Goal: Task Accomplishment & Management: Complete application form

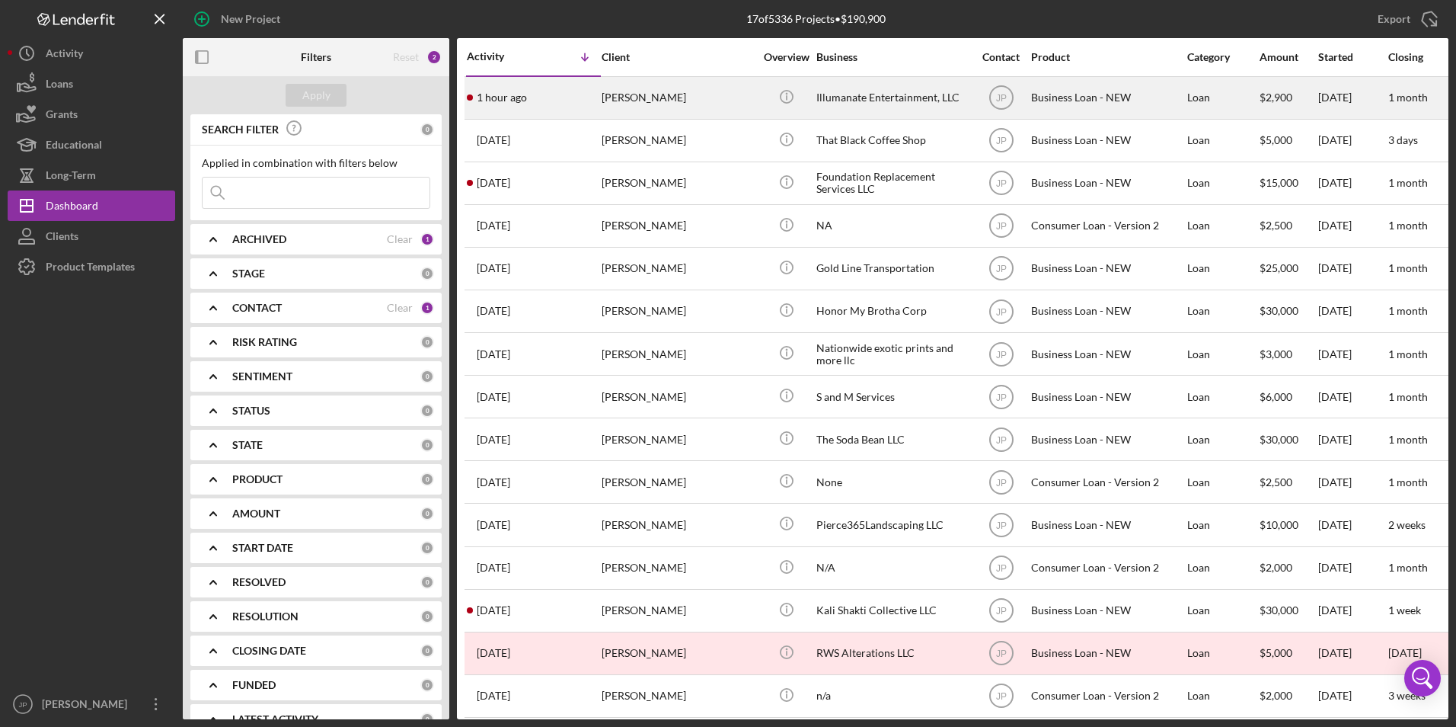
click at [682, 108] on div "Idara Umana" at bounding box center [678, 98] width 152 height 40
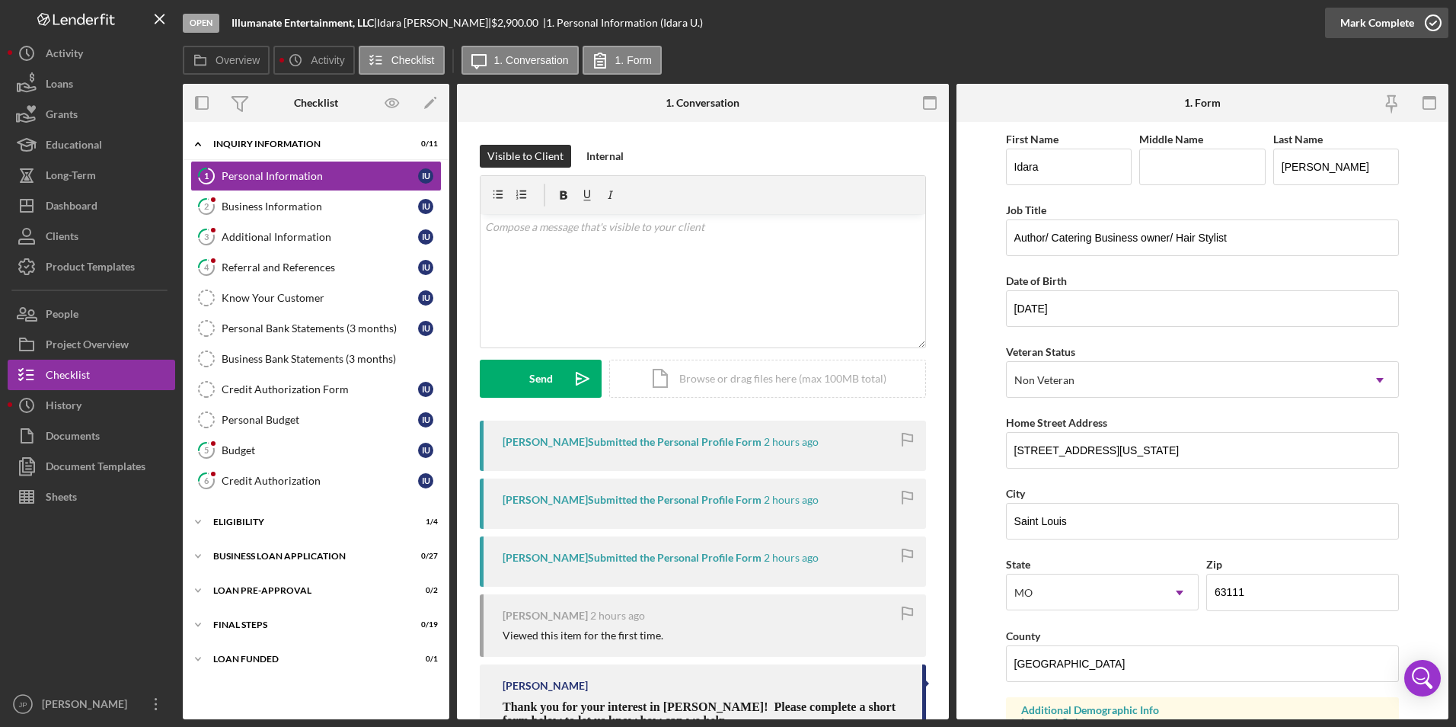
click at [1373, 20] on div "Mark Complete" at bounding box center [1378, 23] width 74 height 30
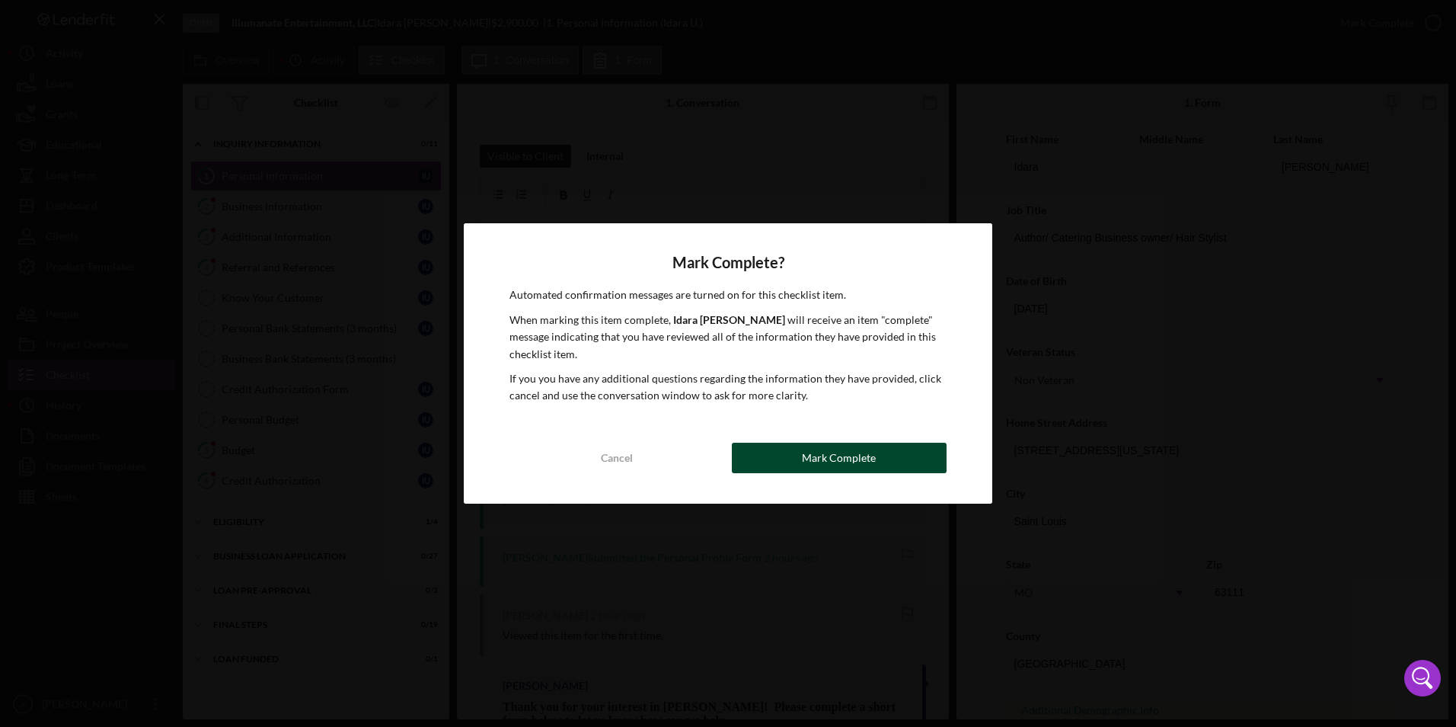
click at [847, 459] on div "Mark Complete" at bounding box center [839, 458] width 74 height 30
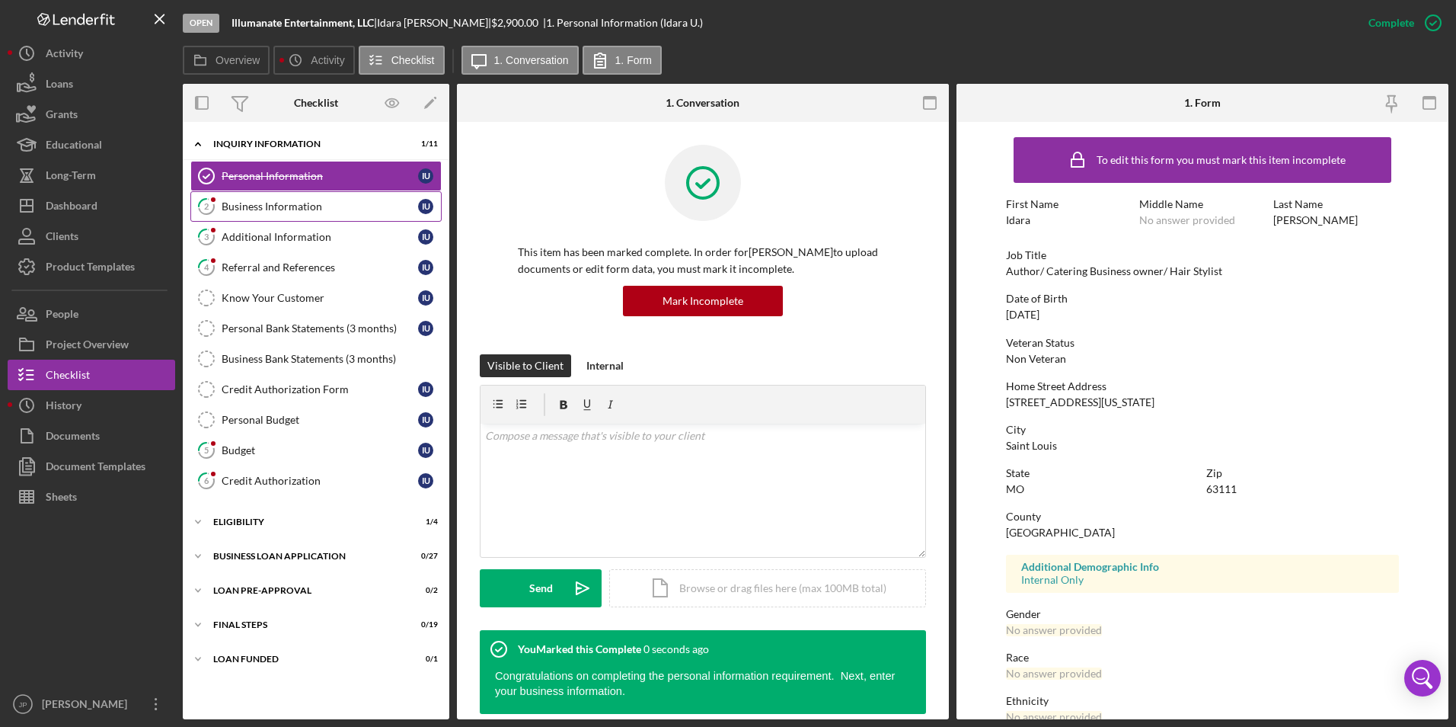
click at [347, 206] on div "Business Information" at bounding box center [320, 206] width 197 height 12
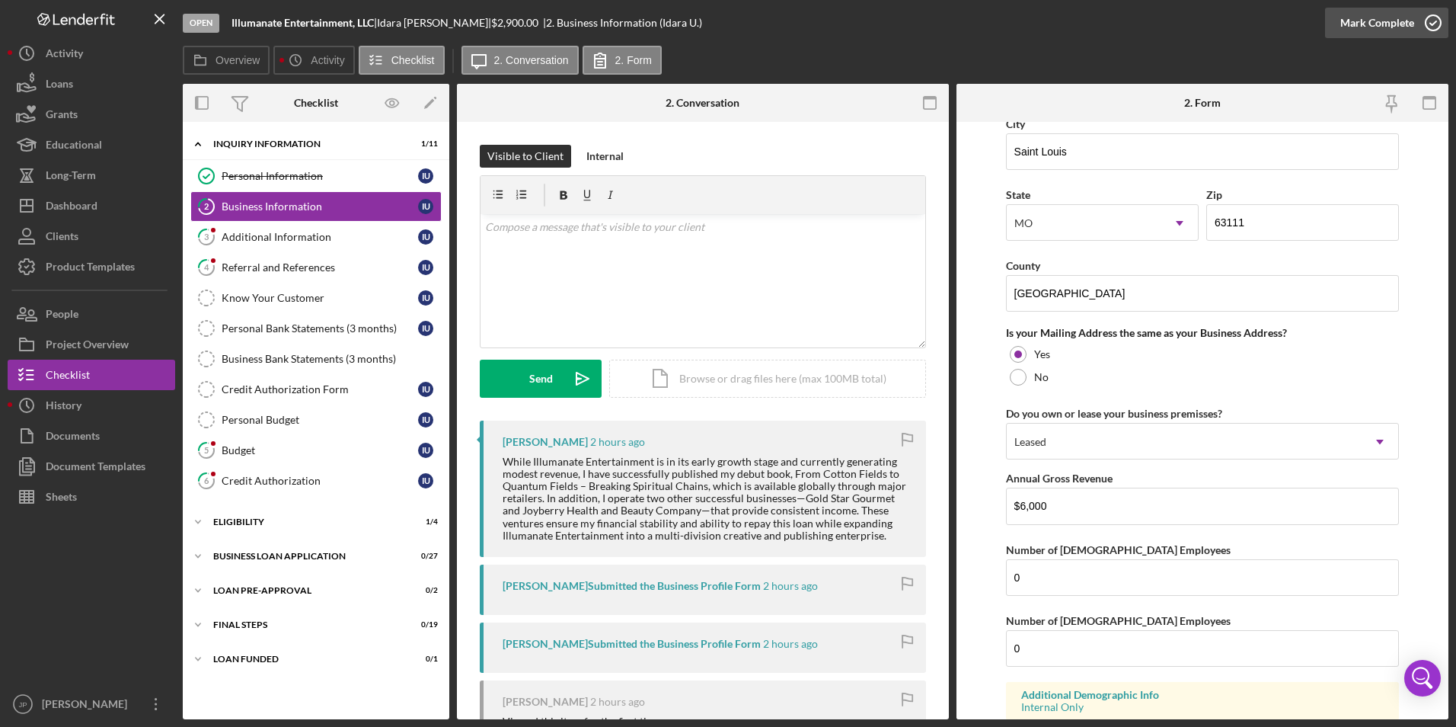
click at [1363, 20] on div "Mark Complete" at bounding box center [1378, 23] width 74 height 30
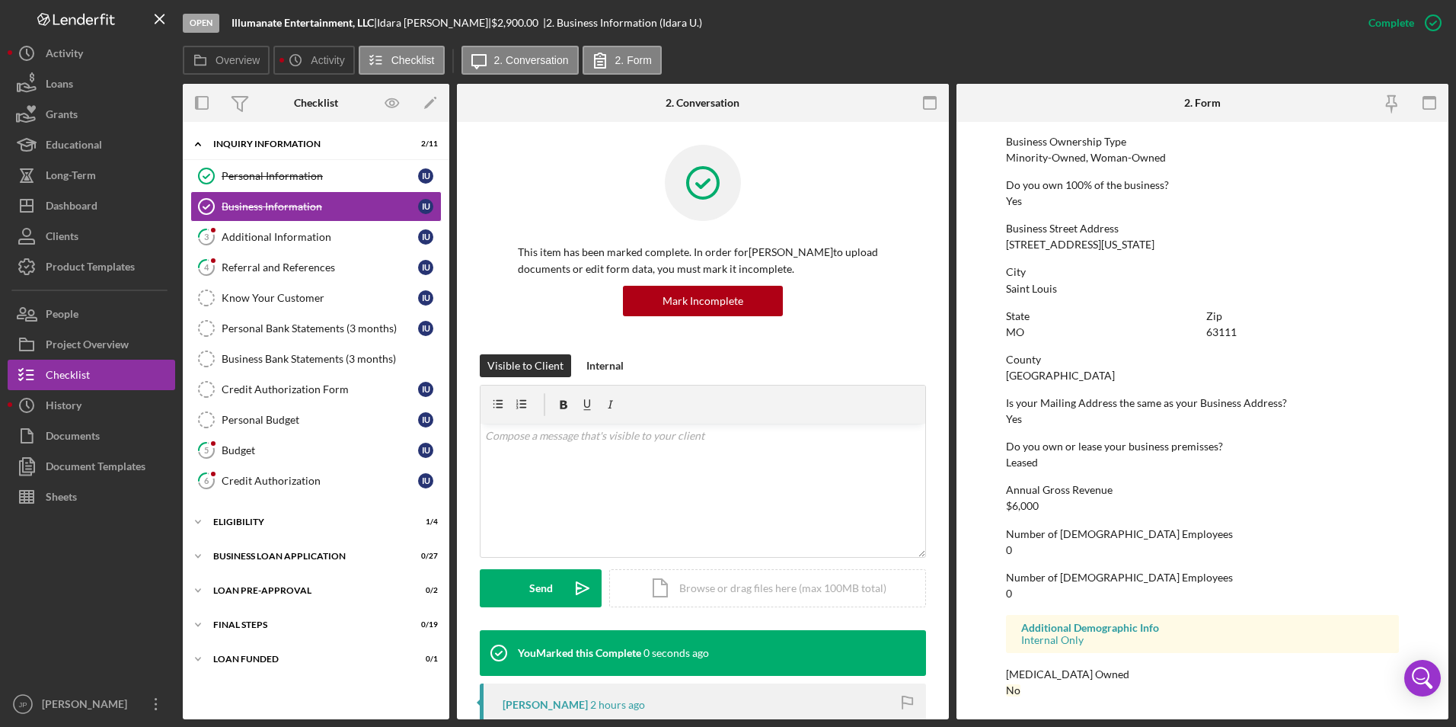
scroll to position [551, 0]
click at [350, 248] on link "3 Additional Information I U" at bounding box center [315, 237] width 251 height 30
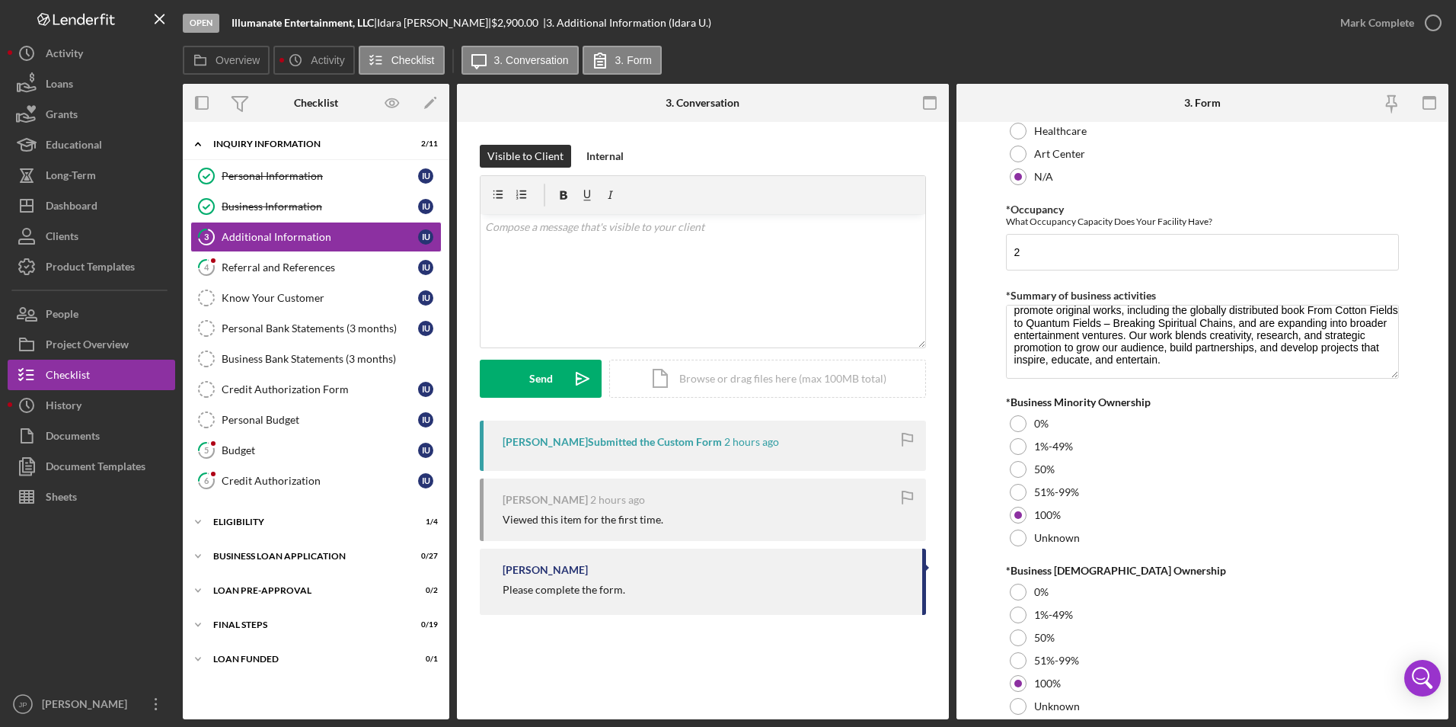
scroll to position [1654, 0]
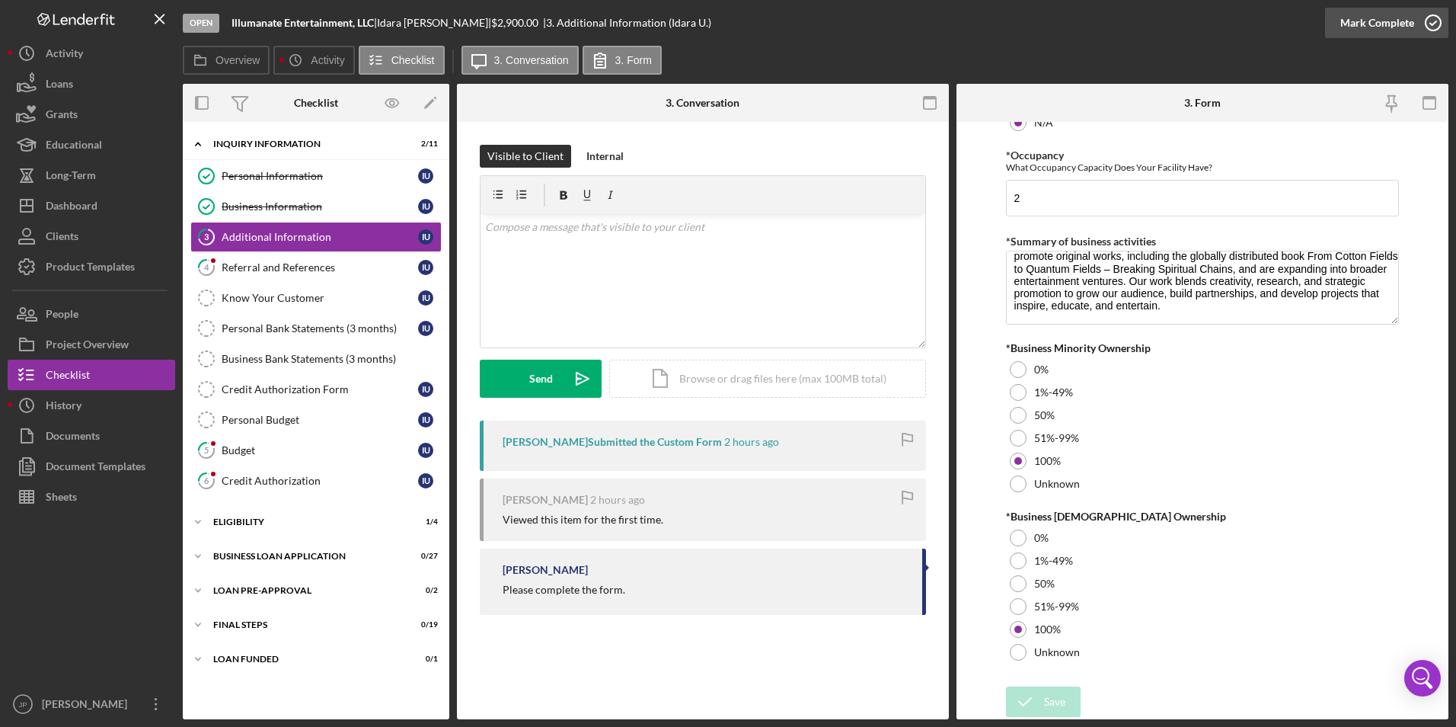
click at [1376, 23] on div "Mark Complete" at bounding box center [1378, 23] width 74 height 30
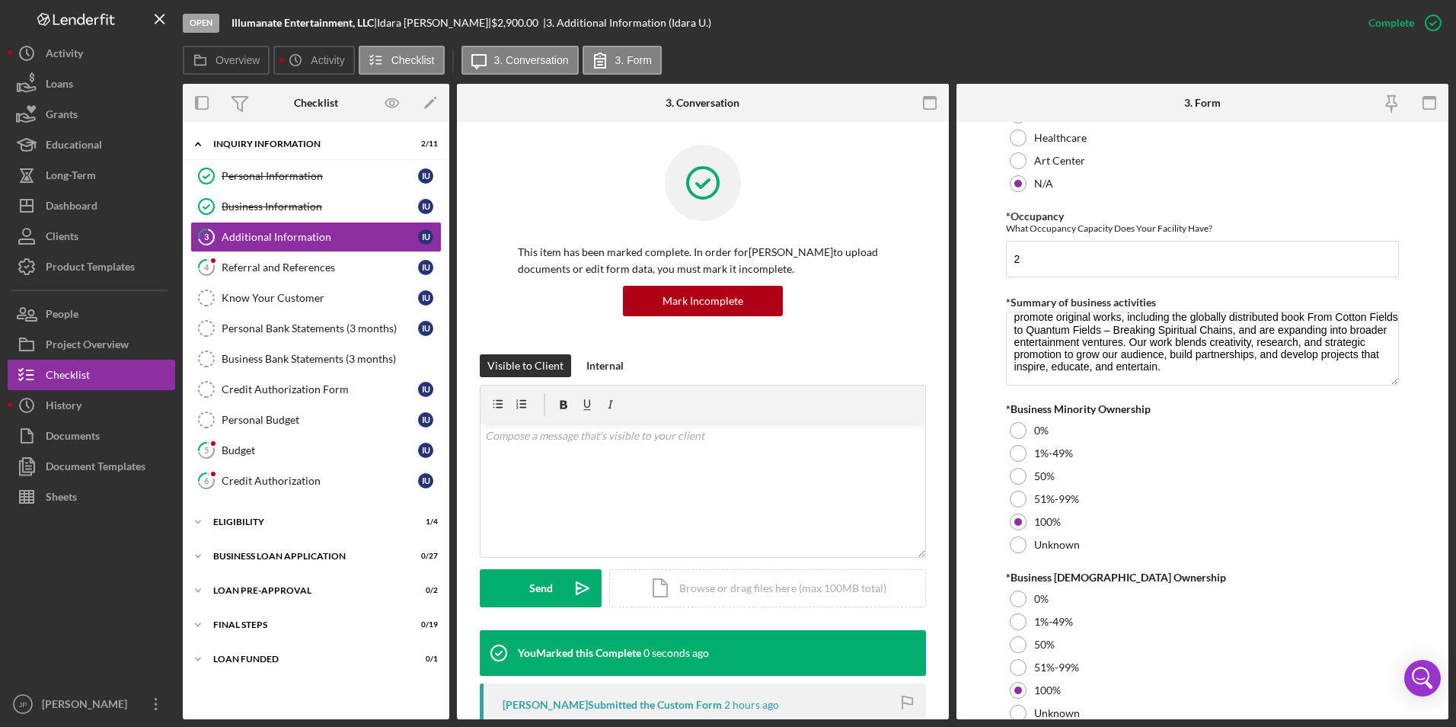
scroll to position [1715, 0]
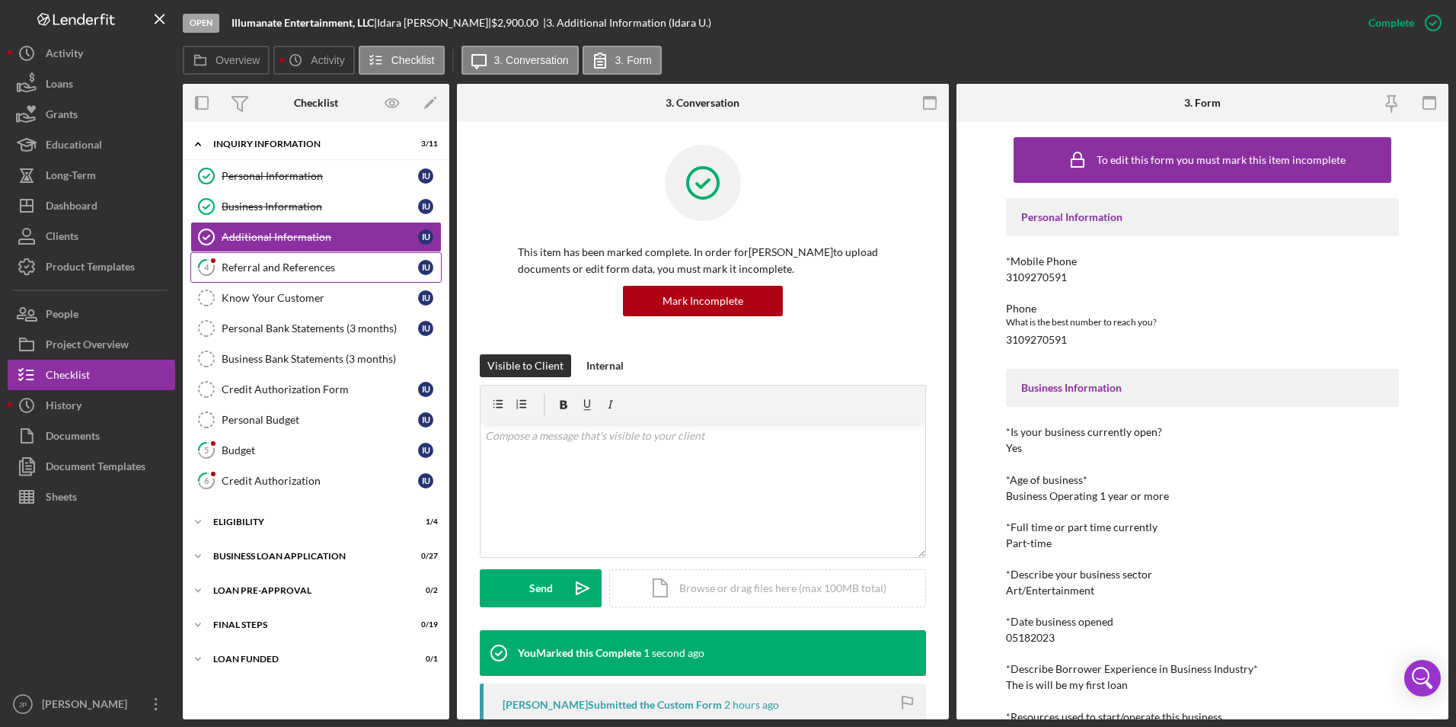
click at [279, 270] on div "Referral and References" at bounding box center [320, 267] width 197 height 12
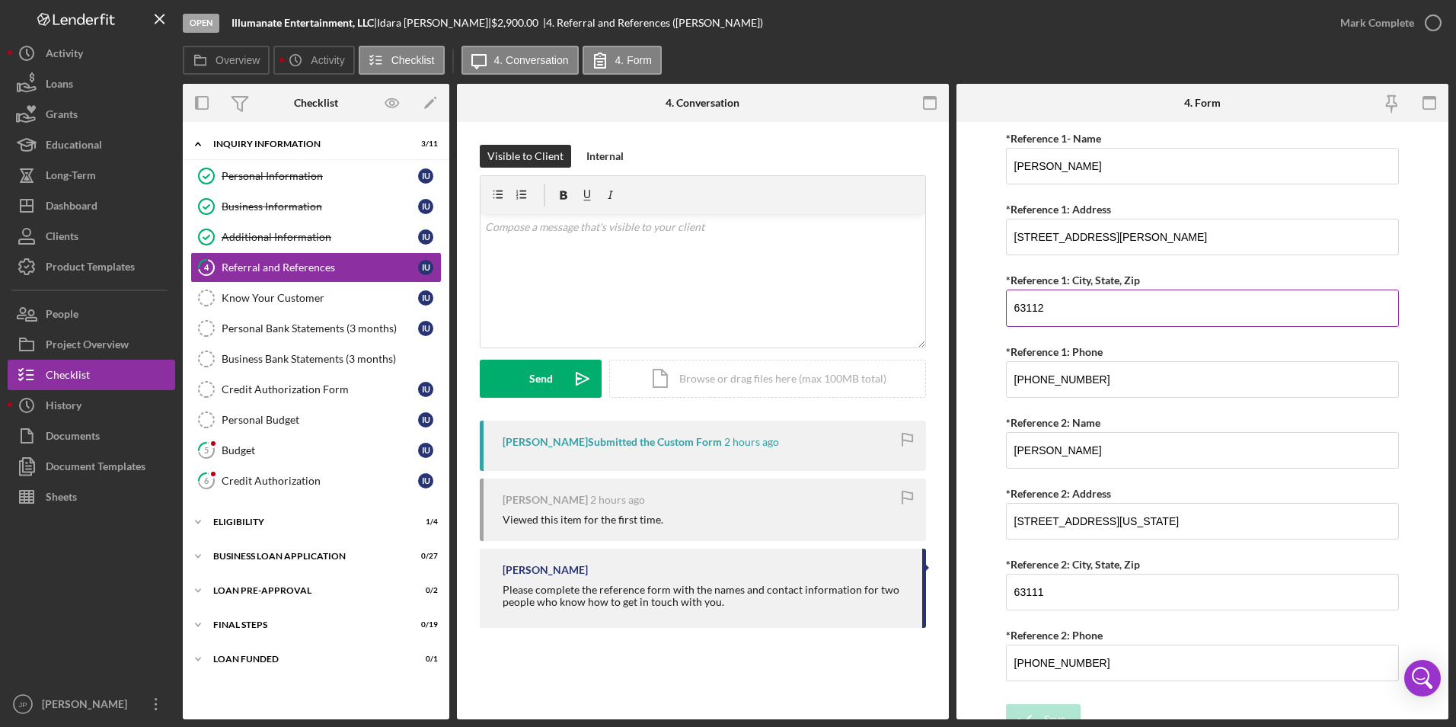
scroll to position [551, 0]
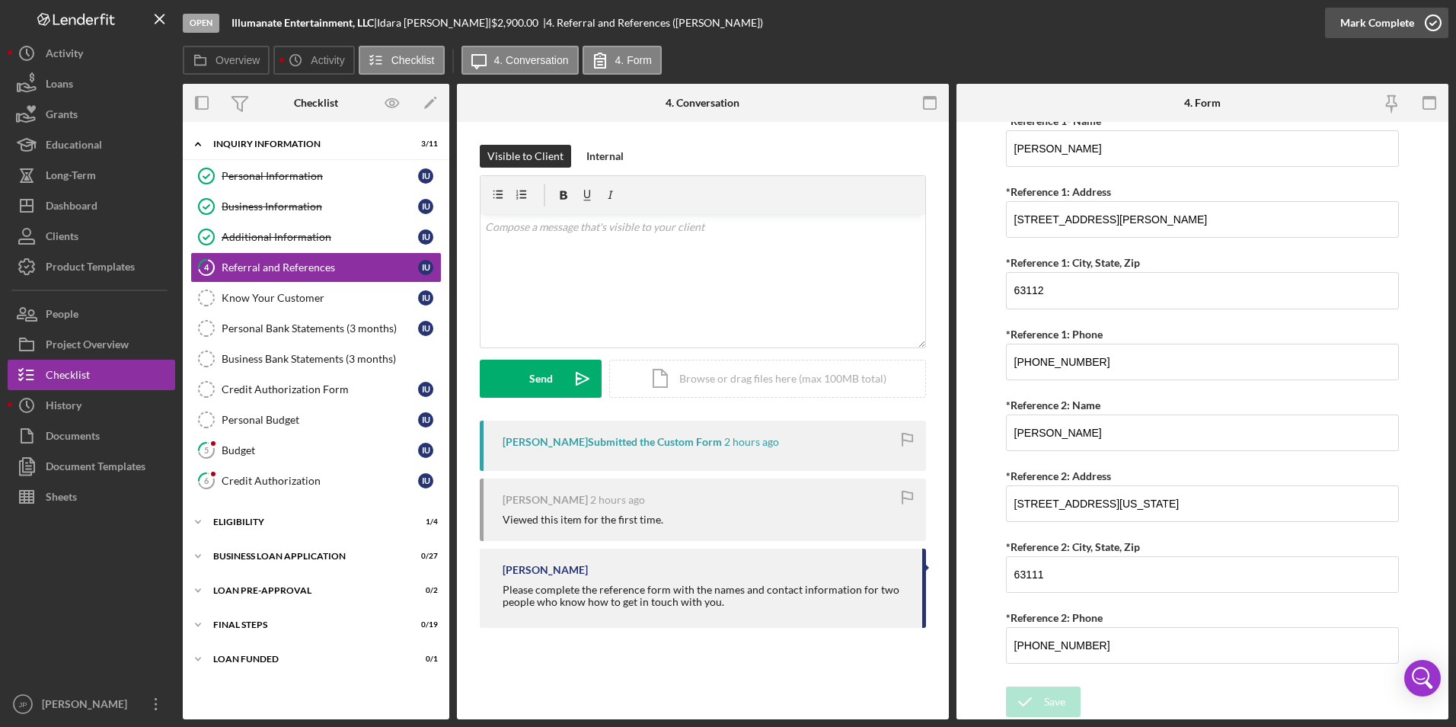
click at [1381, 19] on div "Mark Complete" at bounding box center [1378, 23] width 74 height 30
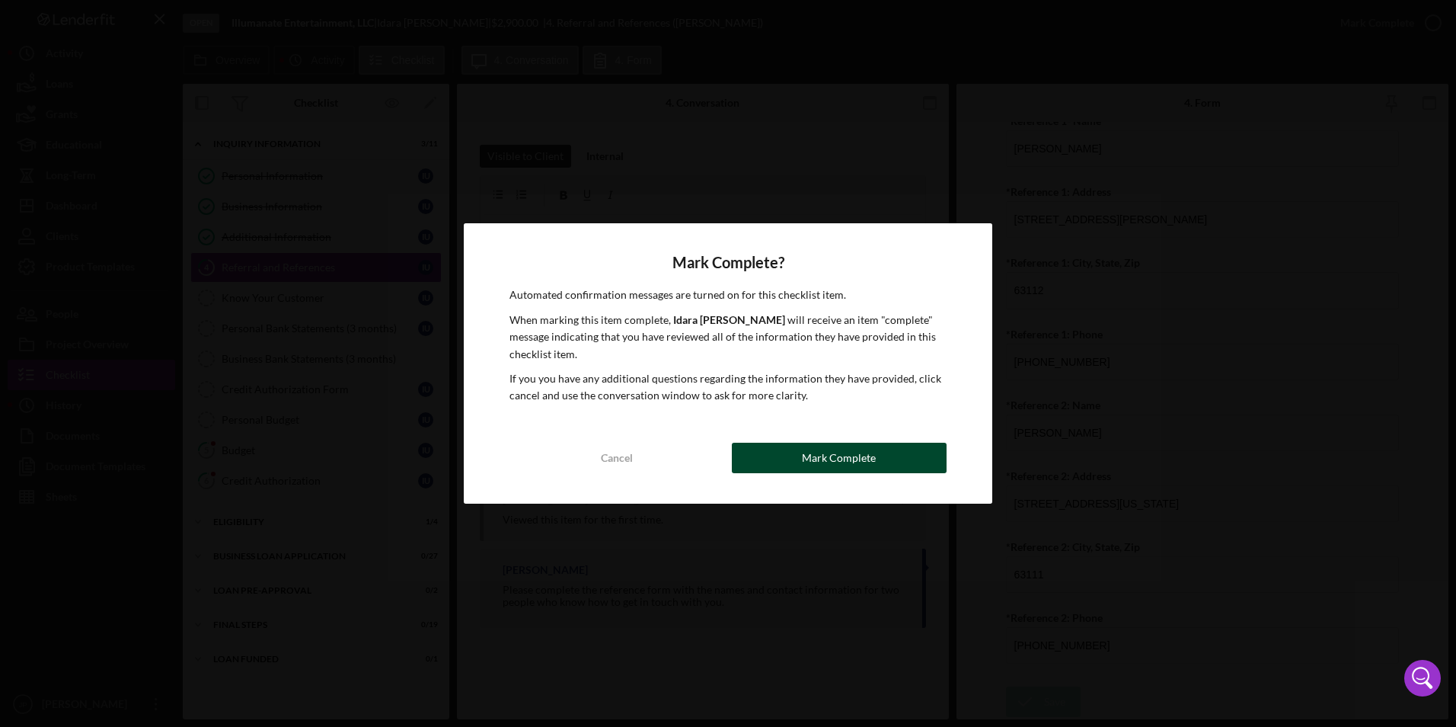
click at [801, 462] on button "Mark Complete" at bounding box center [839, 458] width 215 height 30
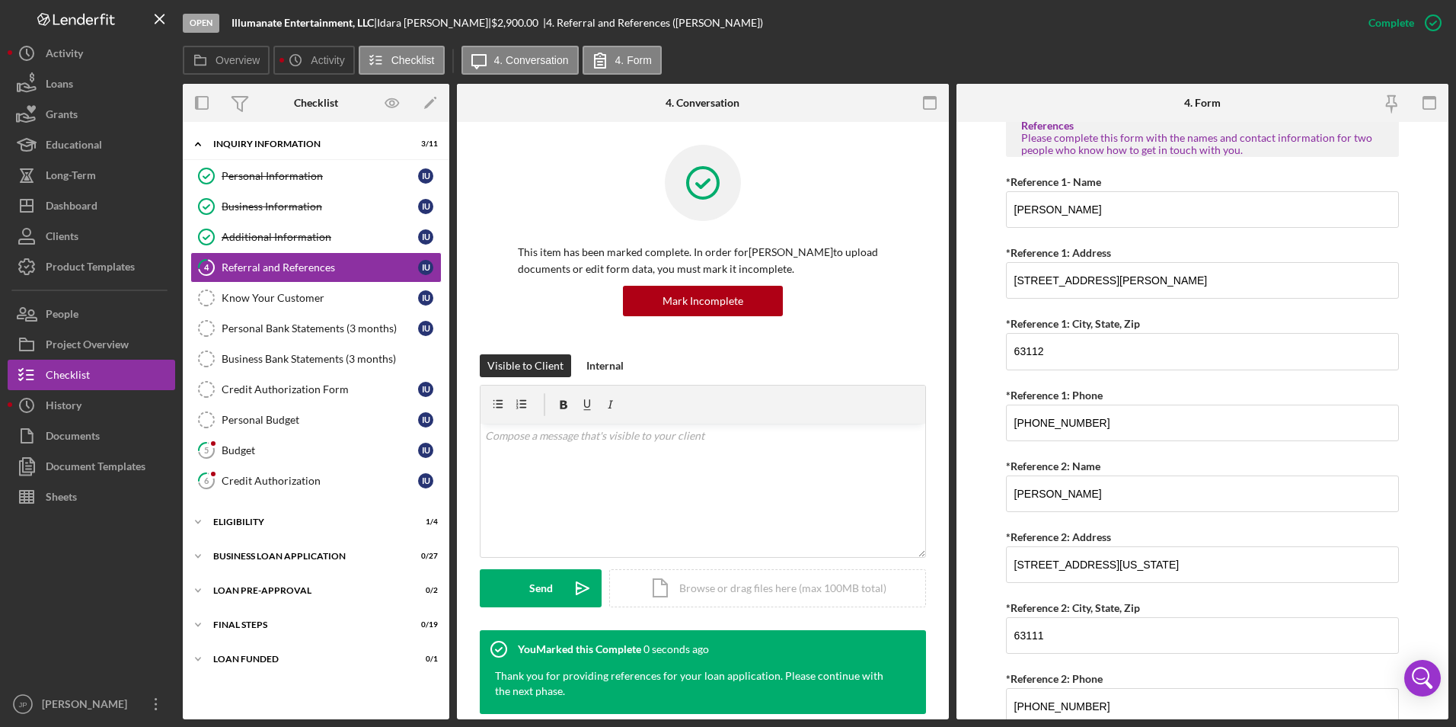
scroll to position [612, 0]
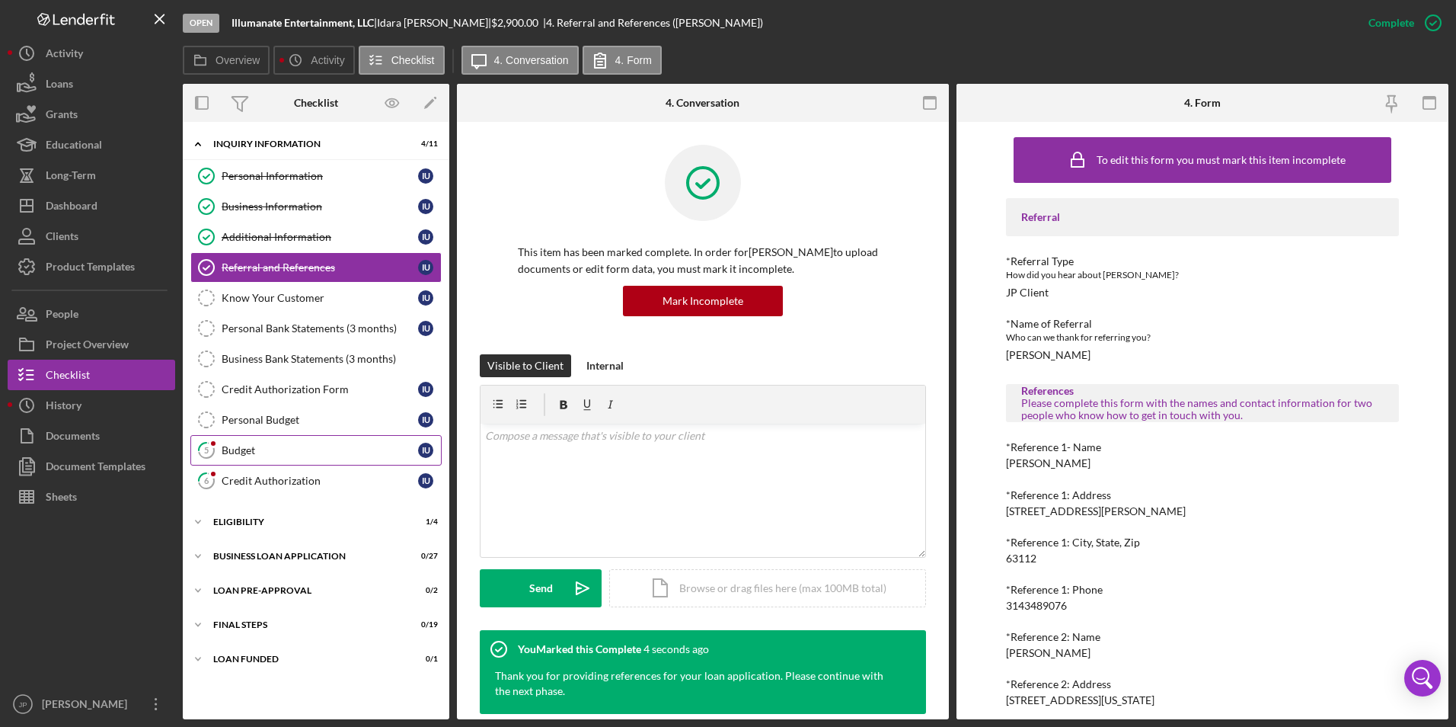
click at [259, 455] on div "Budget" at bounding box center [320, 450] width 197 height 12
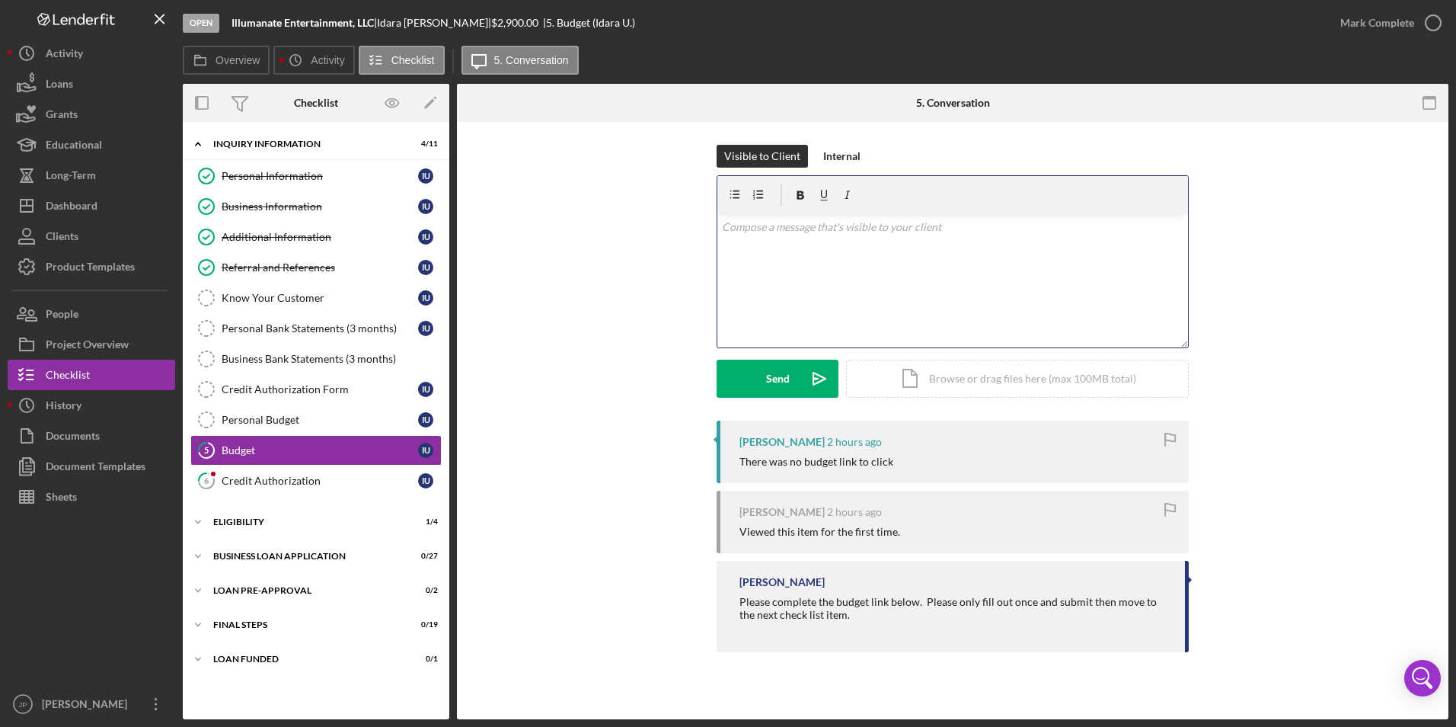
click at [763, 278] on div "v Color teal Color pink Remove color Add row above Add row below Add column bef…" at bounding box center [953, 280] width 471 height 133
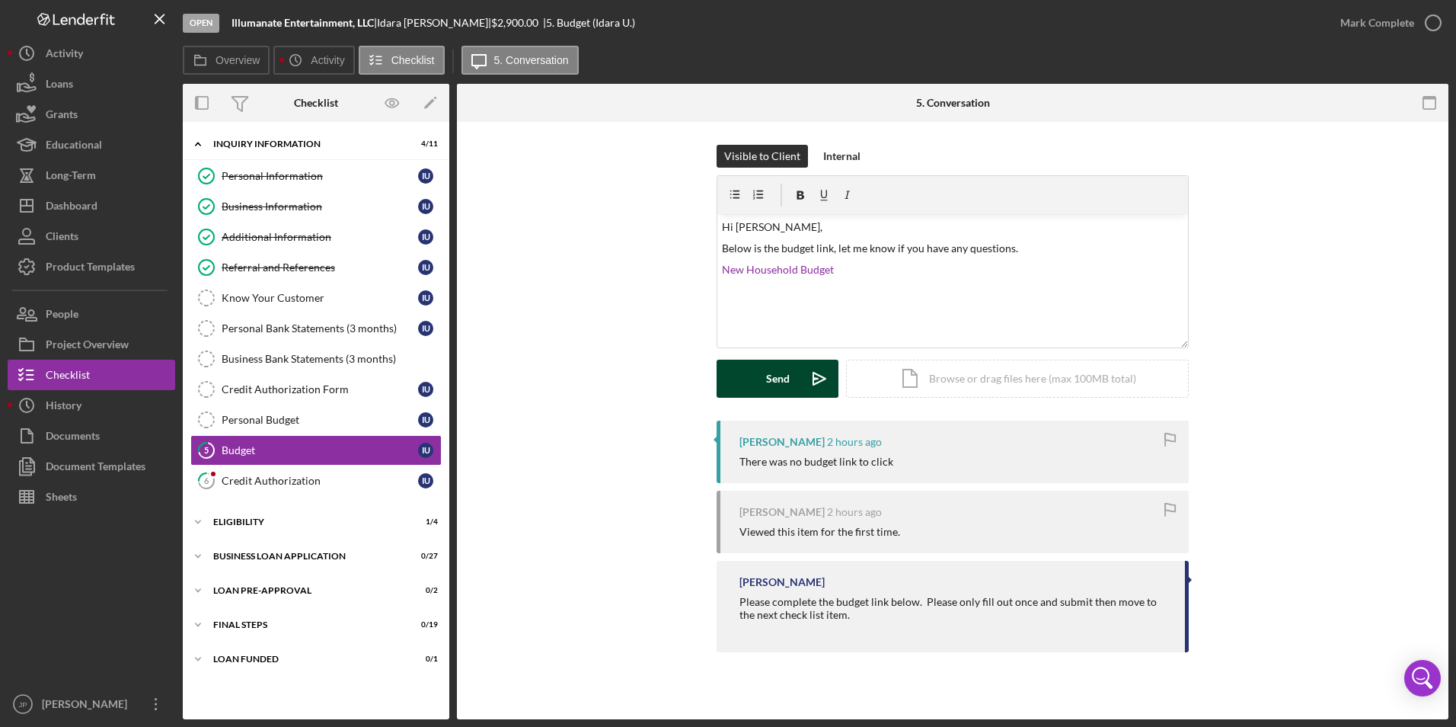
click at [767, 382] on div "Send" at bounding box center [778, 379] width 24 height 38
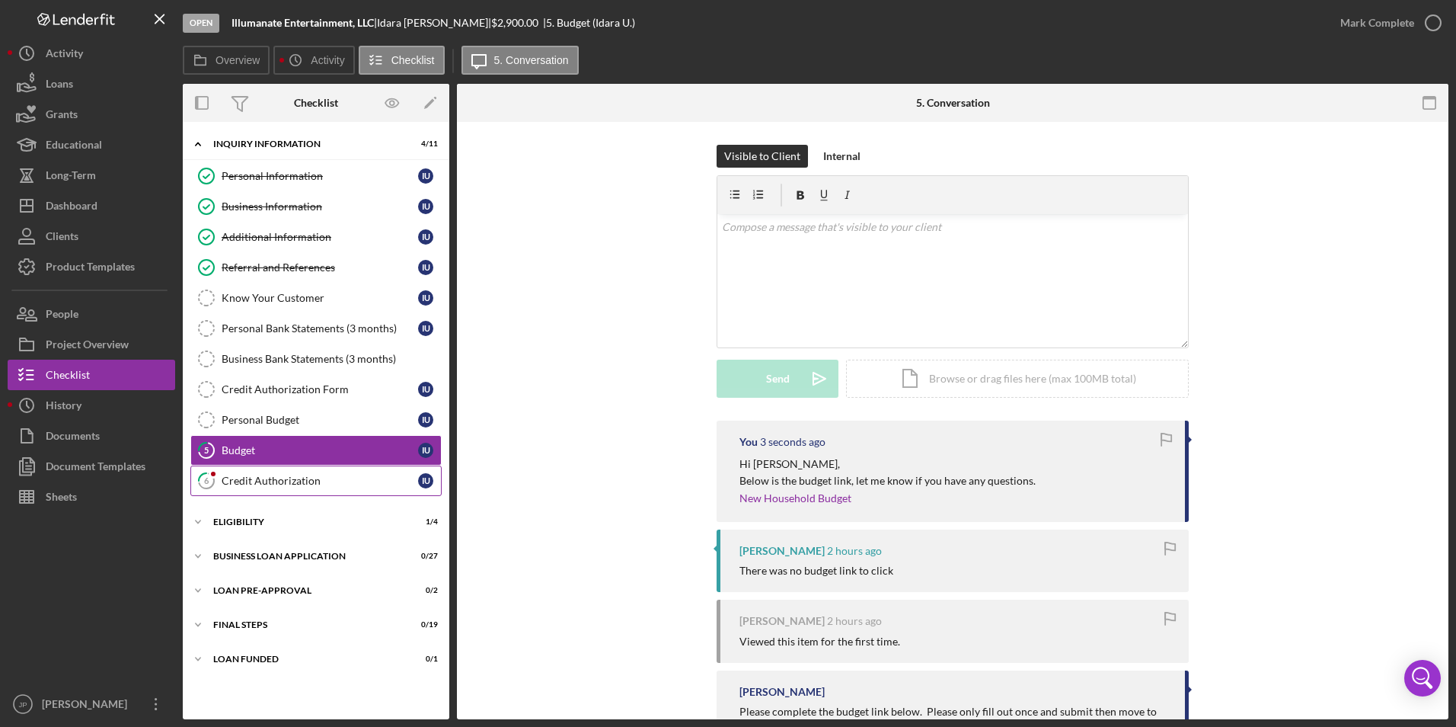
click at [318, 479] on div "Credit Authorization" at bounding box center [320, 481] width 197 height 12
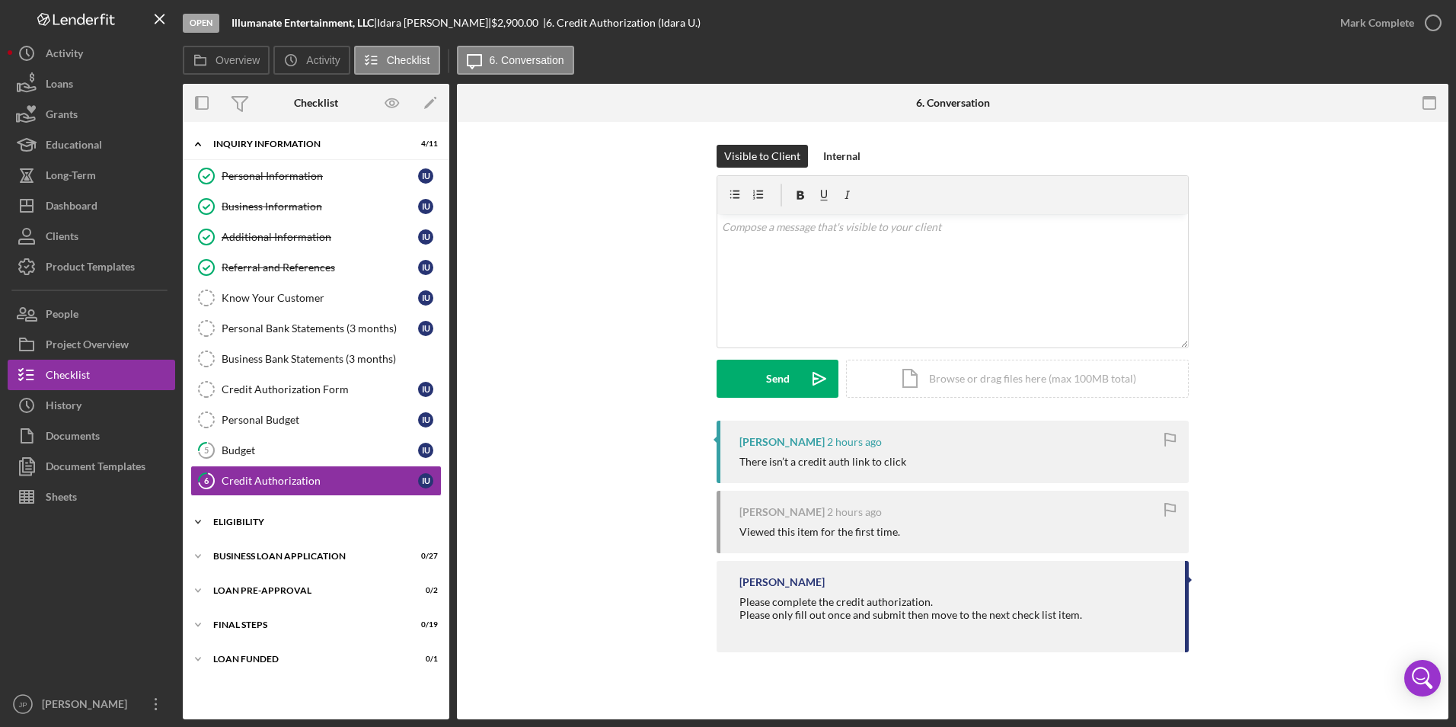
click at [201, 516] on icon "Icon/Expander" at bounding box center [198, 522] width 30 height 30
click at [198, 145] on polyline at bounding box center [198, 143] width 5 height 3
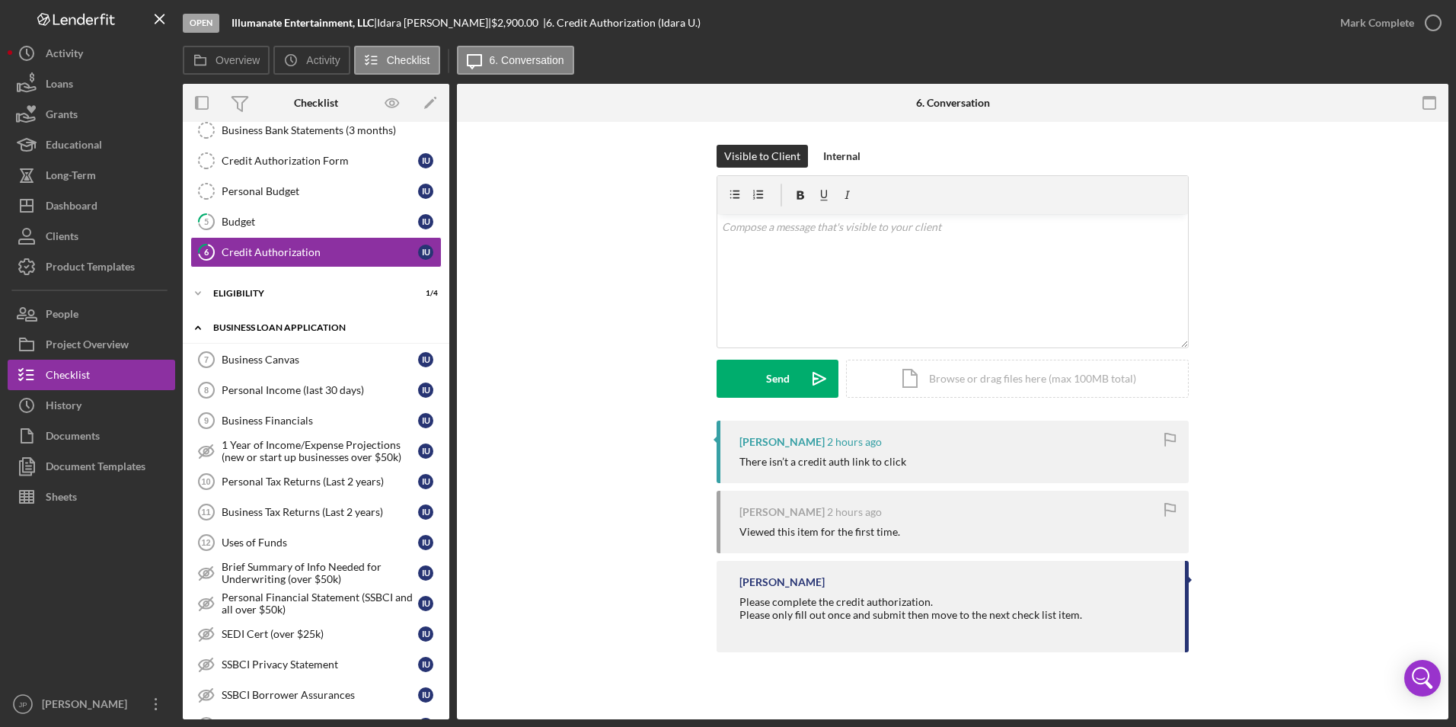
scroll to position [152, 0]
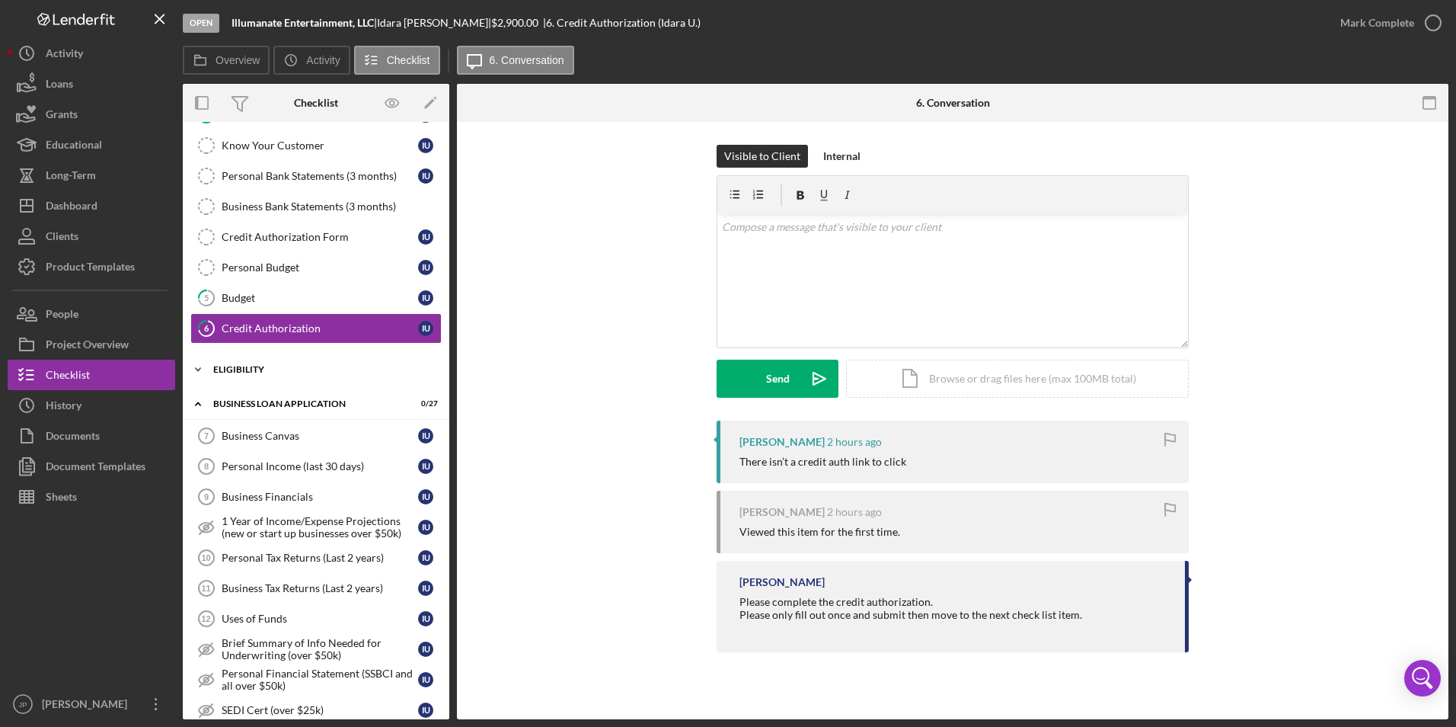
click at [200, 368] on icon "Icon/Expander" at bounding box center [198, 369] width 30 height 30
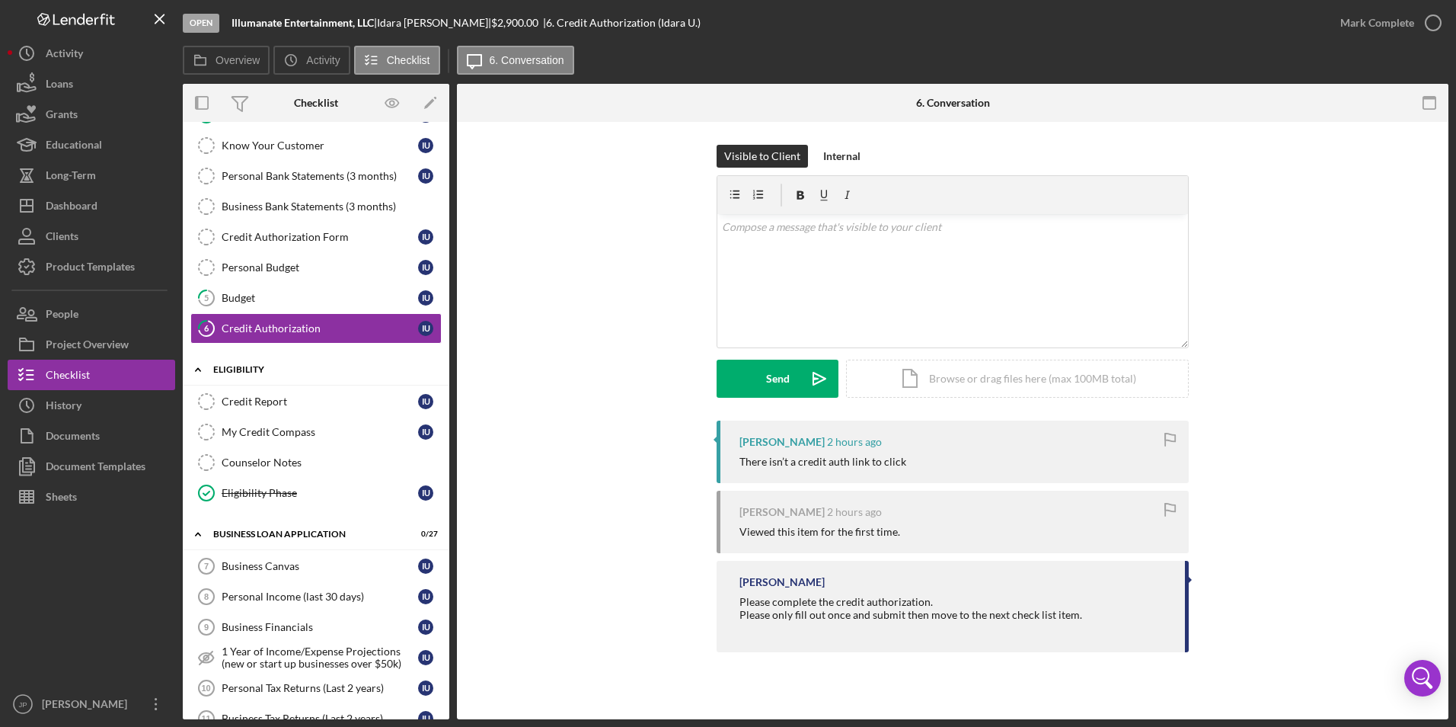
click at [200, 368] on icon "Icon/Expander" at bounding box center [198, 369] width 30 height 30
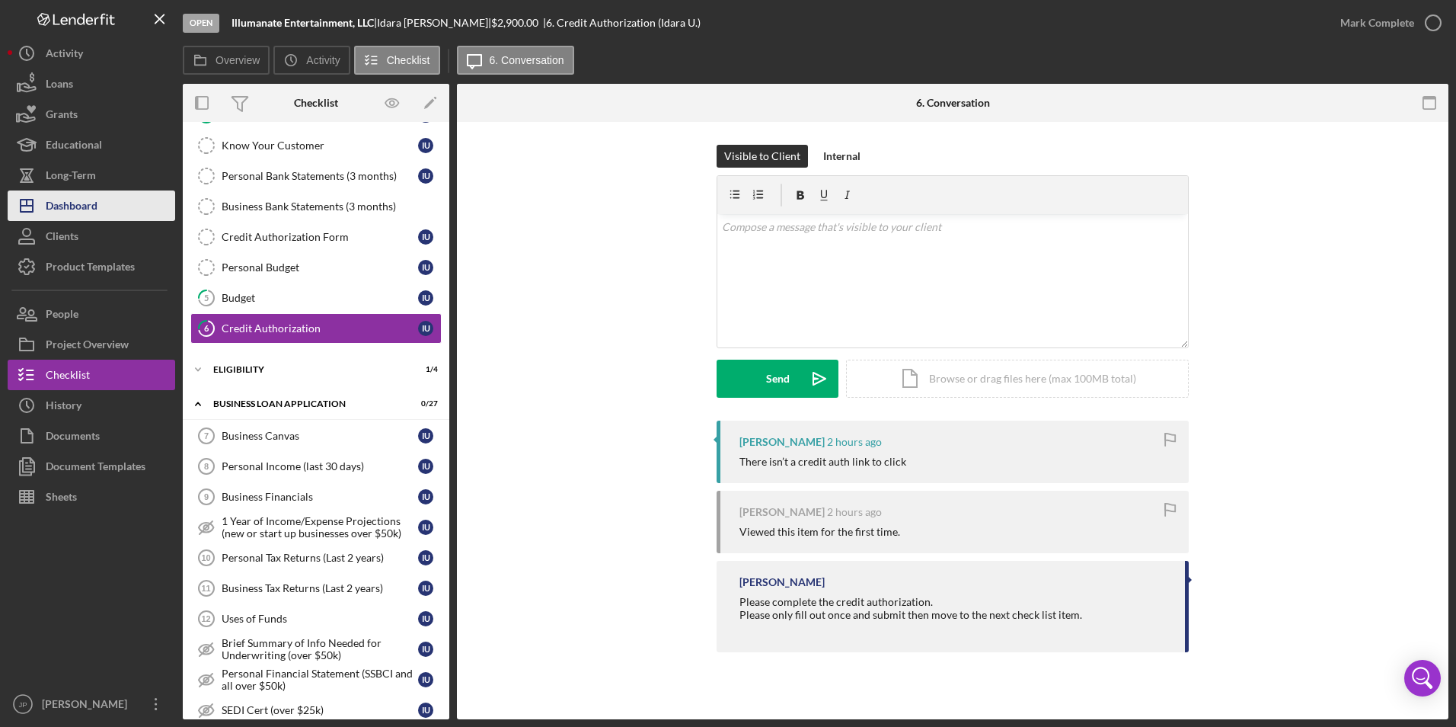
click at [91, 202] on div "Dashboard" at bounding box center [72, 207] width 52 height 34
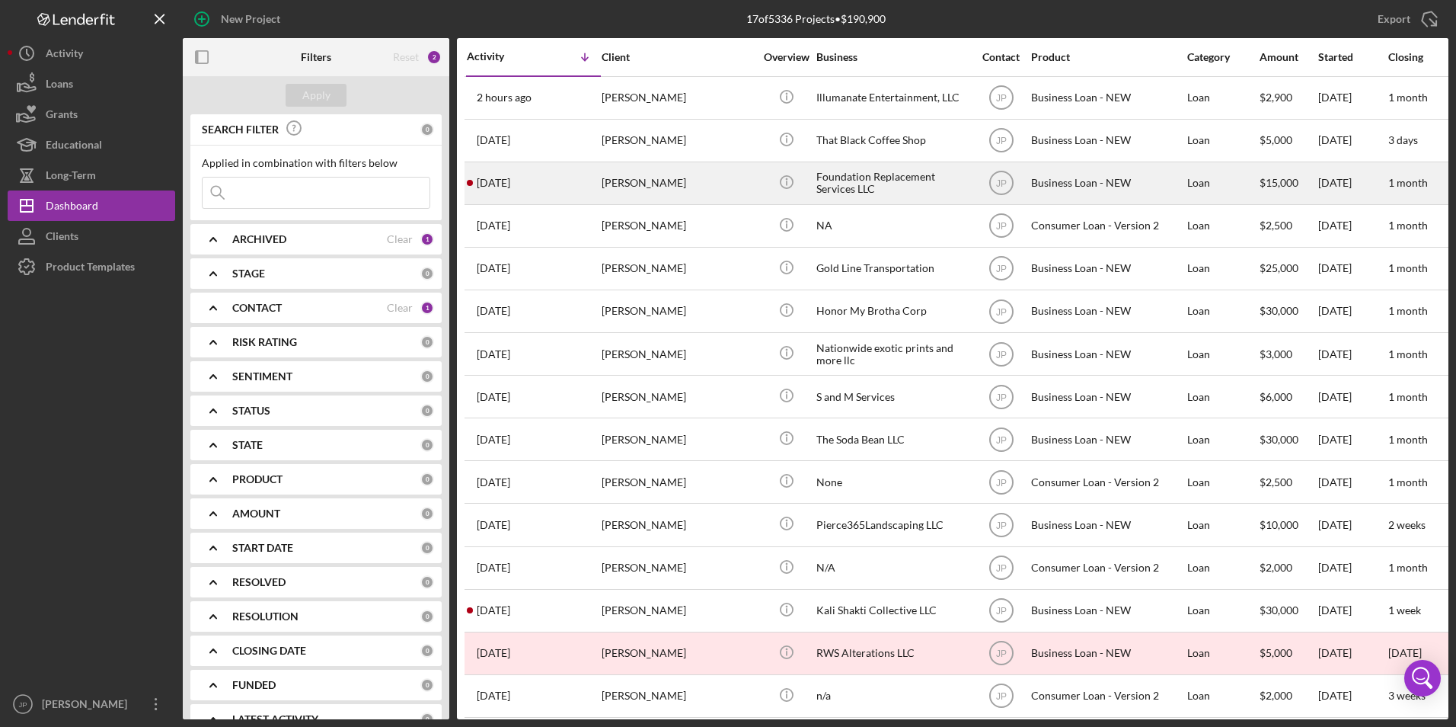
click at [578, 191] on div "2 days ago Chelsea Tilton" at bounding box center [533, 183] width 133 height 40
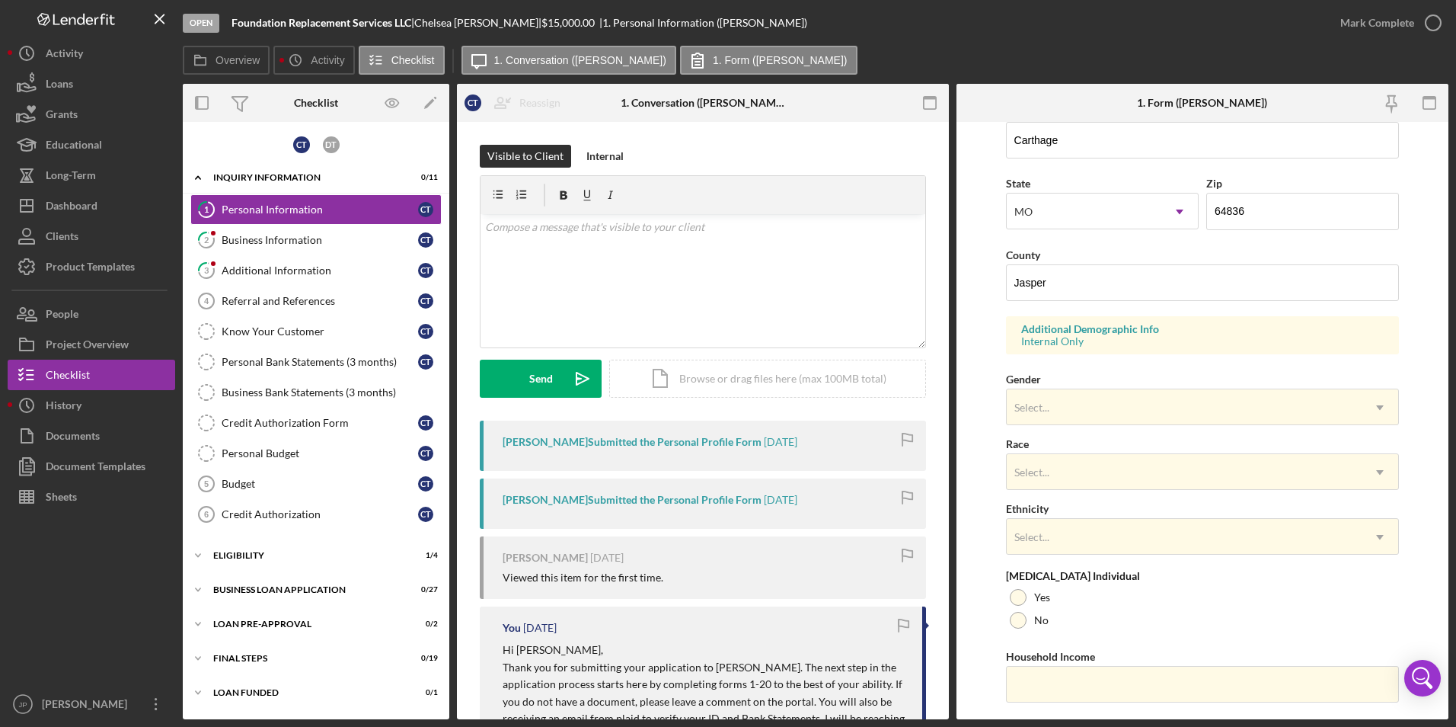
scroll to position [420, 0]
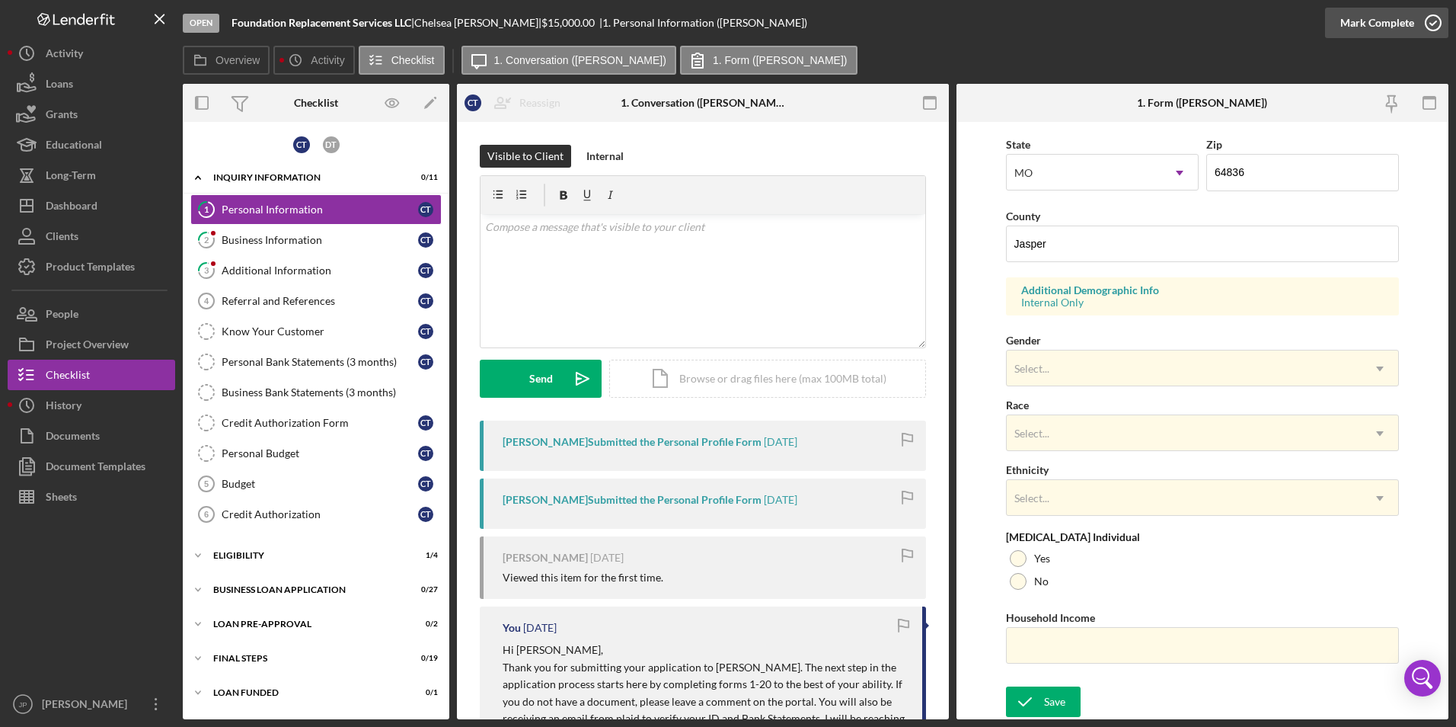
click at [1365, 22] on div "Mark Complete" at bounding box center [1378, 23] width 74 height 30
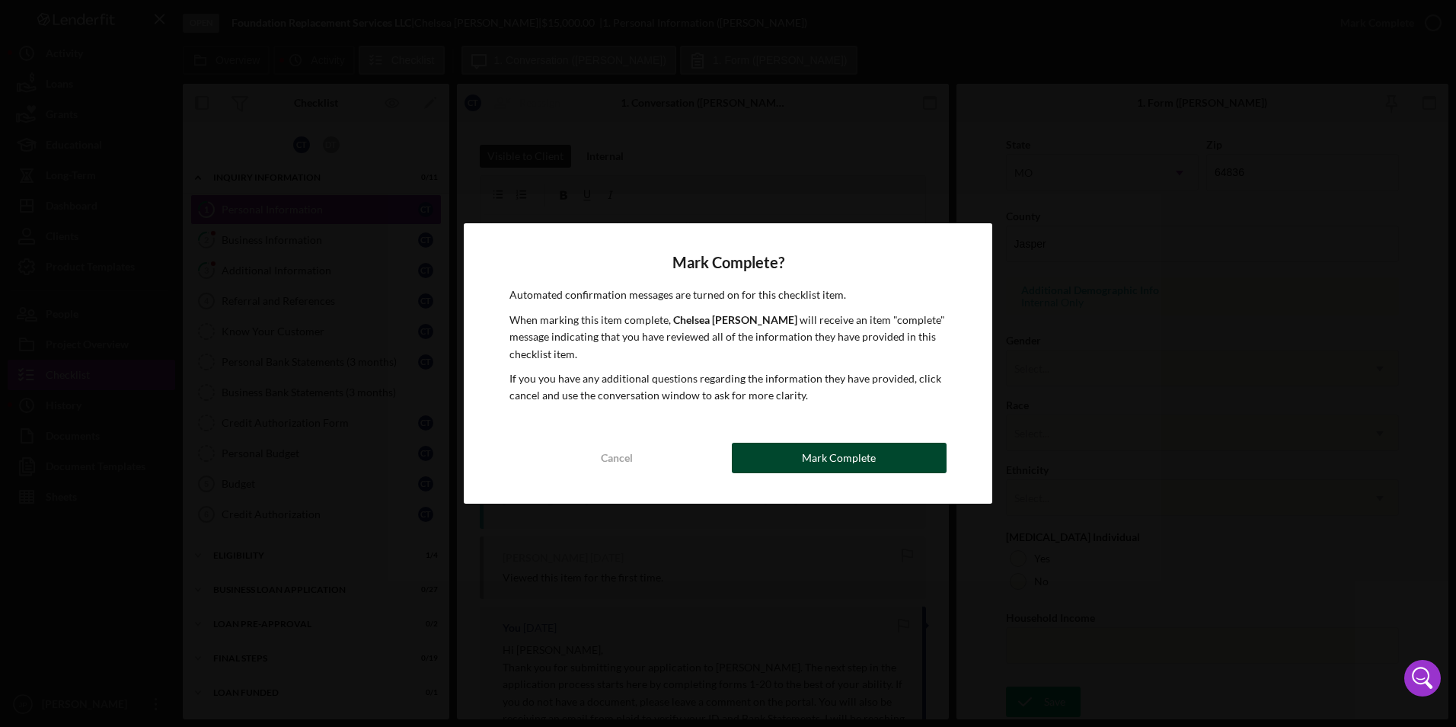
click at [810, 465] on div "Mark Complete" at bounding box center [839, 458] width 74 height 30
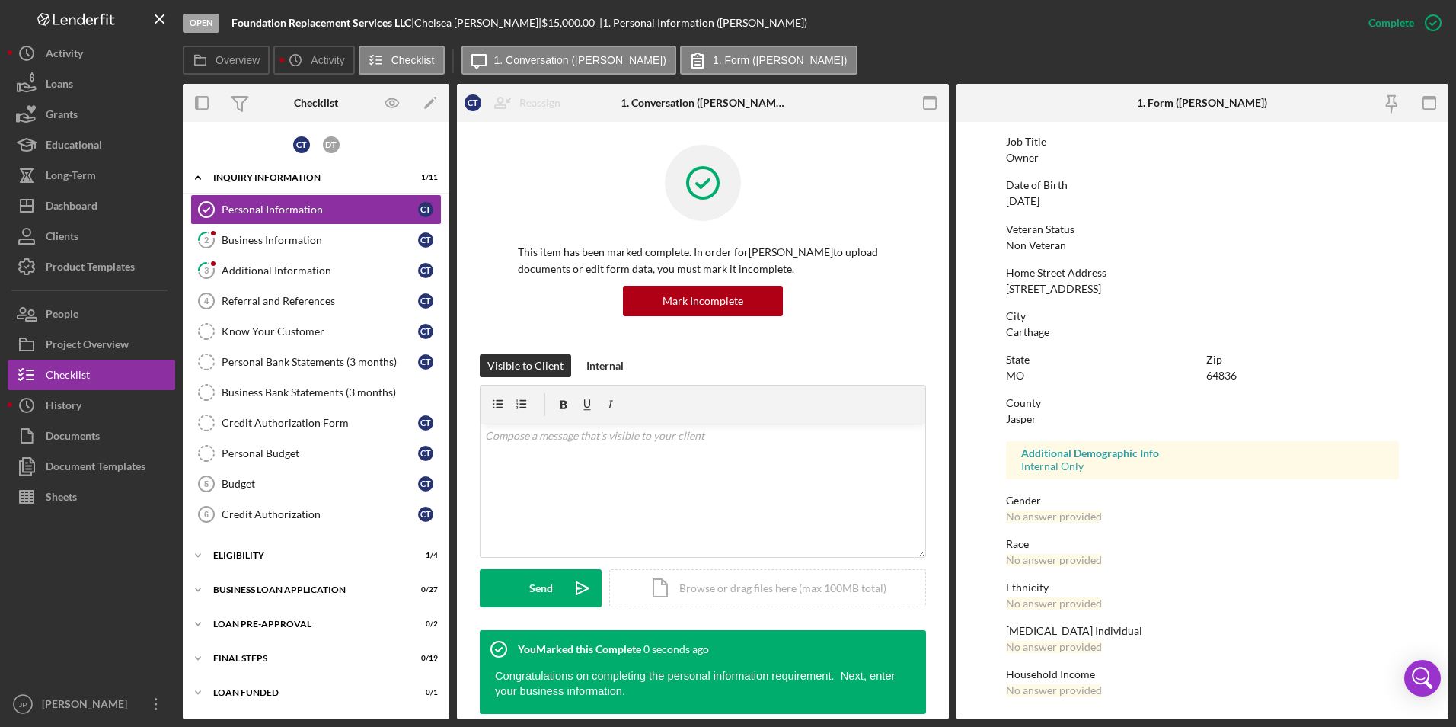
scroll to position [113, 0]
click at [363, 240] on div "Business Information" at bounding box center [320, 240] width 197 height 12
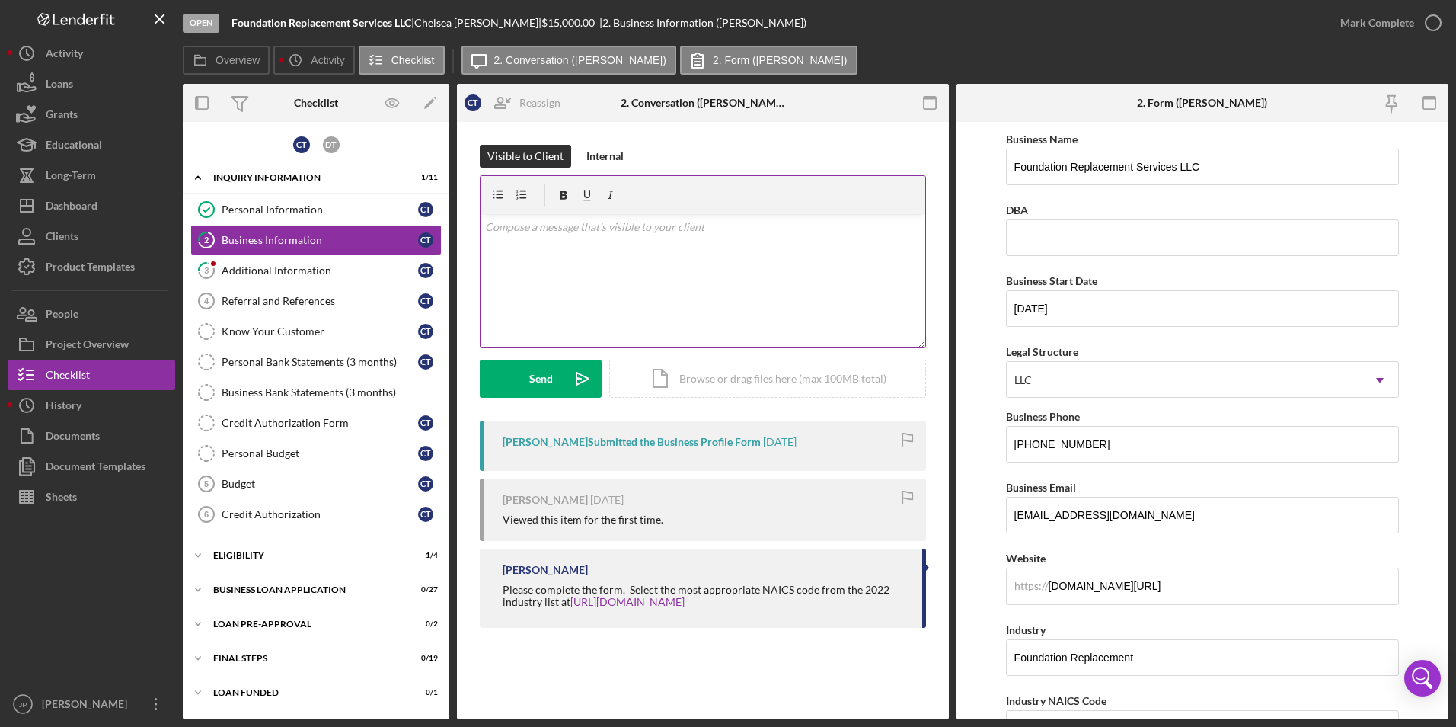
click at [728, 294] on div "v Color teal Color pink Remove color Add row above Add row below Add column bef…" at bounding box center [703, 280] width 445 height 133
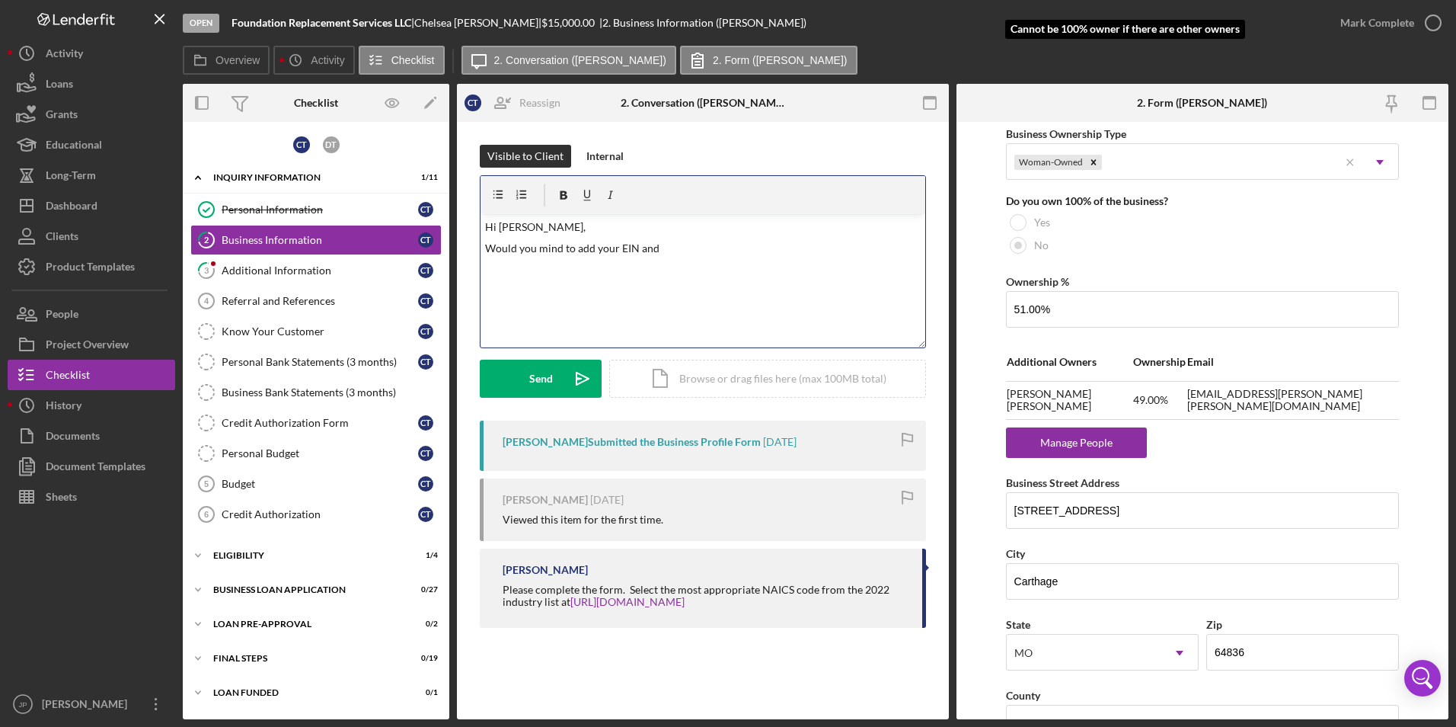
scroll to position [990, 0]
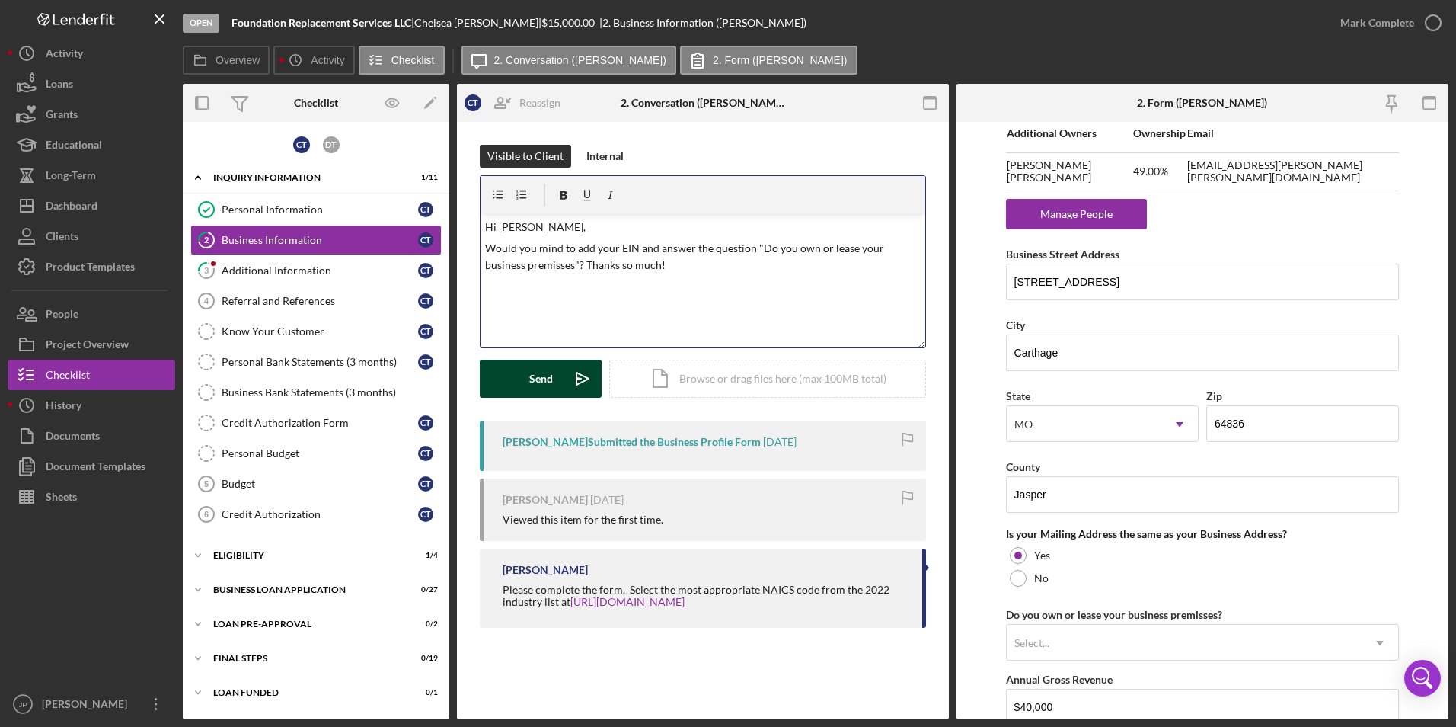
click at [539, 385] on div "Send" at bounding box center [541, 379] width 24 height 38
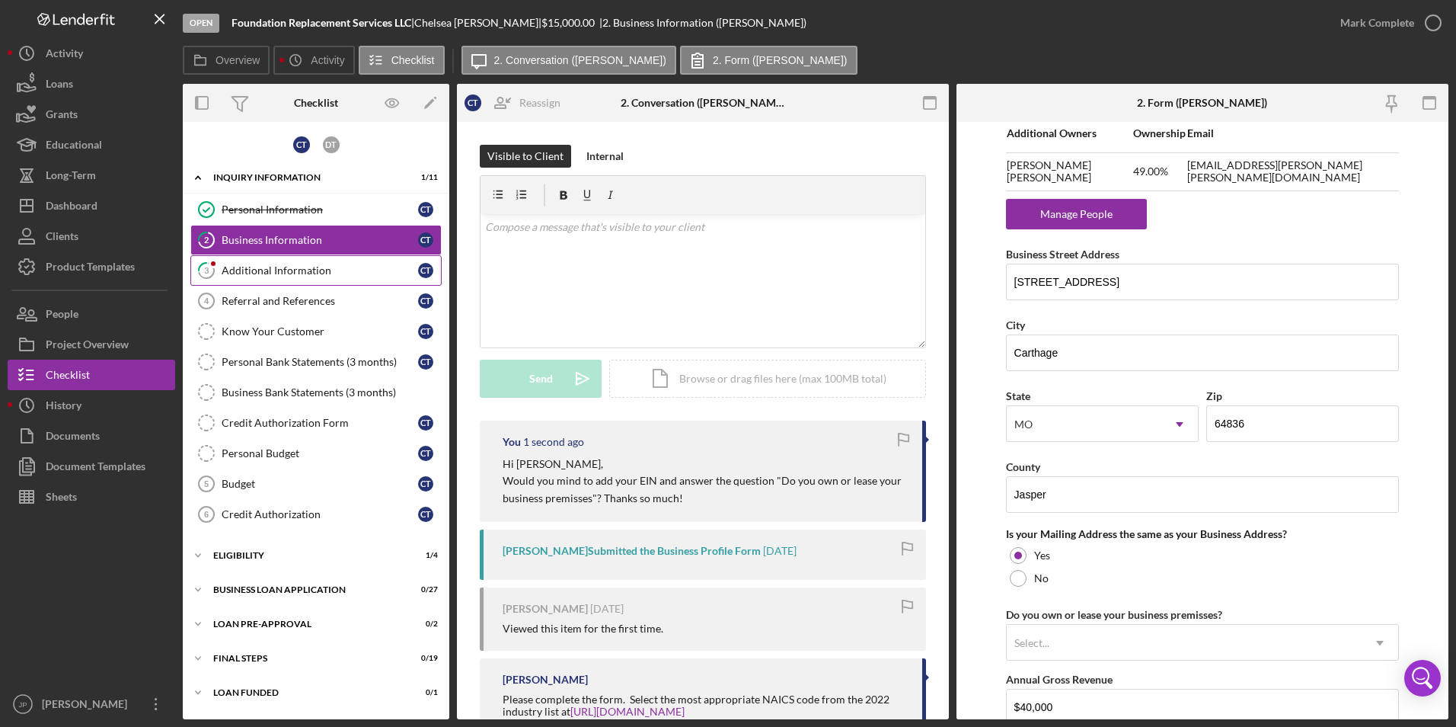
click at [321, 268] on div "Additional Information" at bounding box center [320, 270] width 197 height 12
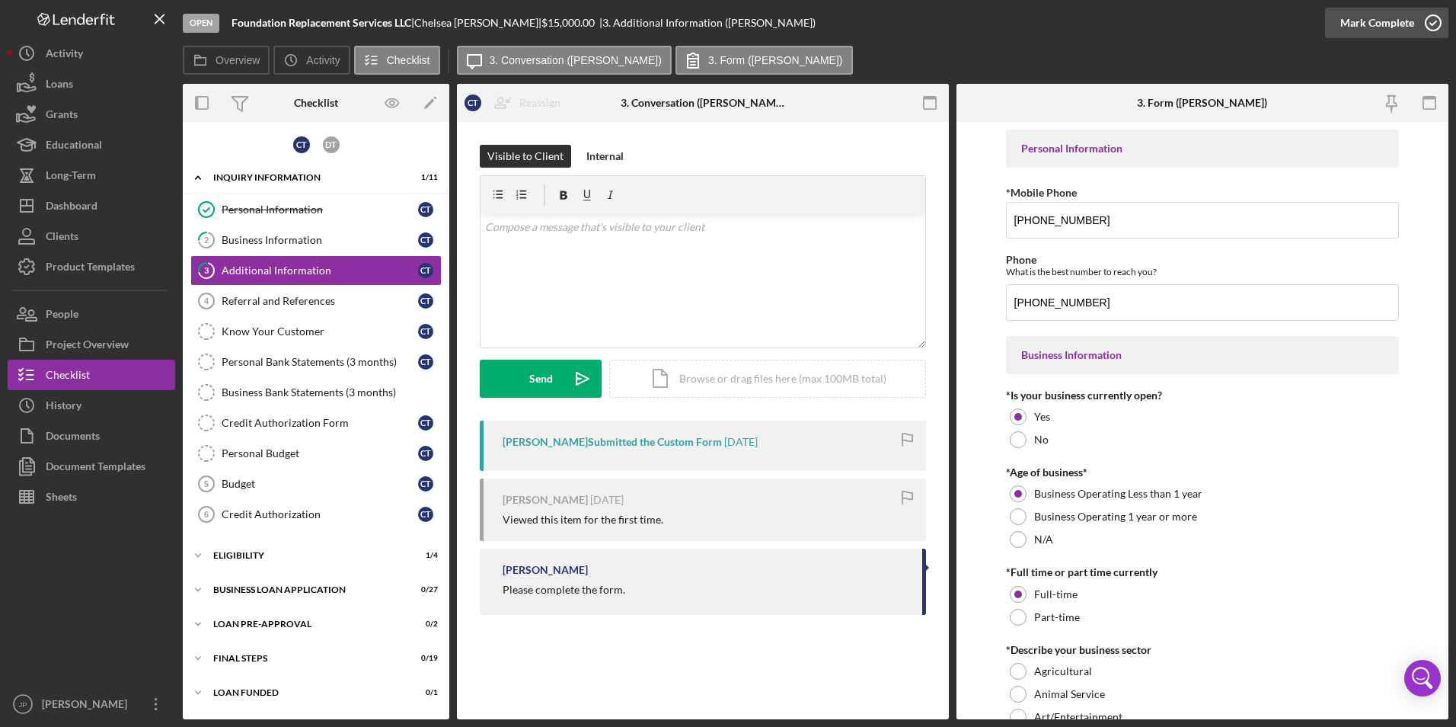
click at [1378, 19] on div "Mark Complete" at bounding box center [1378, 23] width 74 height 30
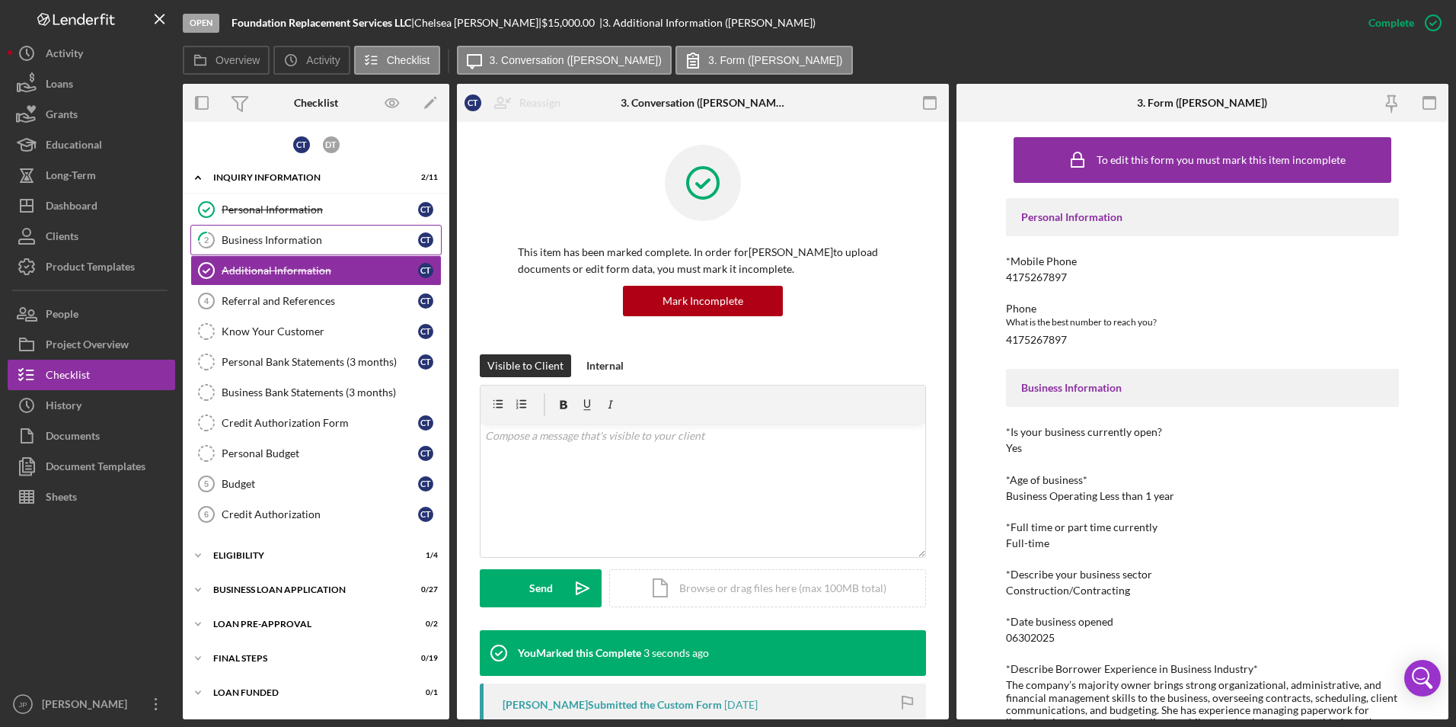
click at [360, 236] on div "Business Information" at bounding box center [320, 240] width 197 height 12
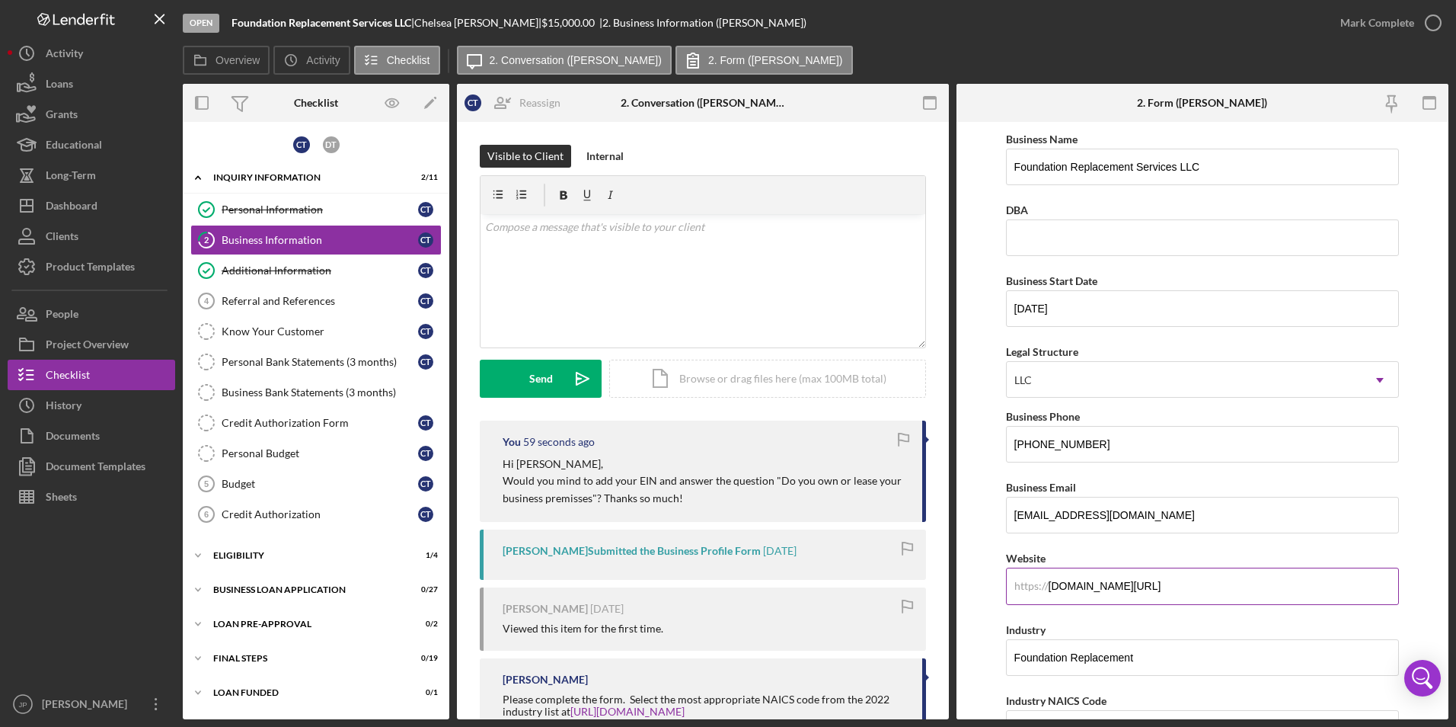
scroll to position [76, 0]
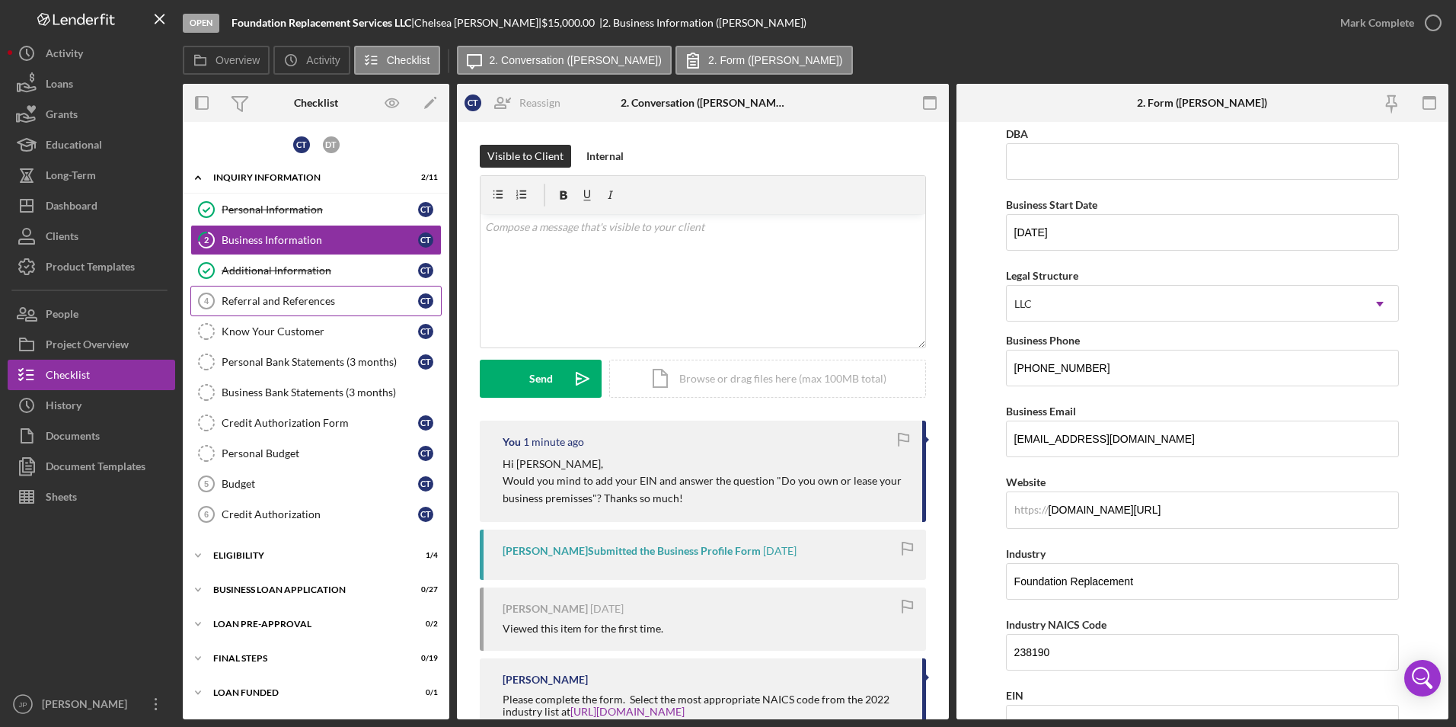
click at [298, 307] on div "Referral and References" at bounding box center [320, 301] width 197 height 12
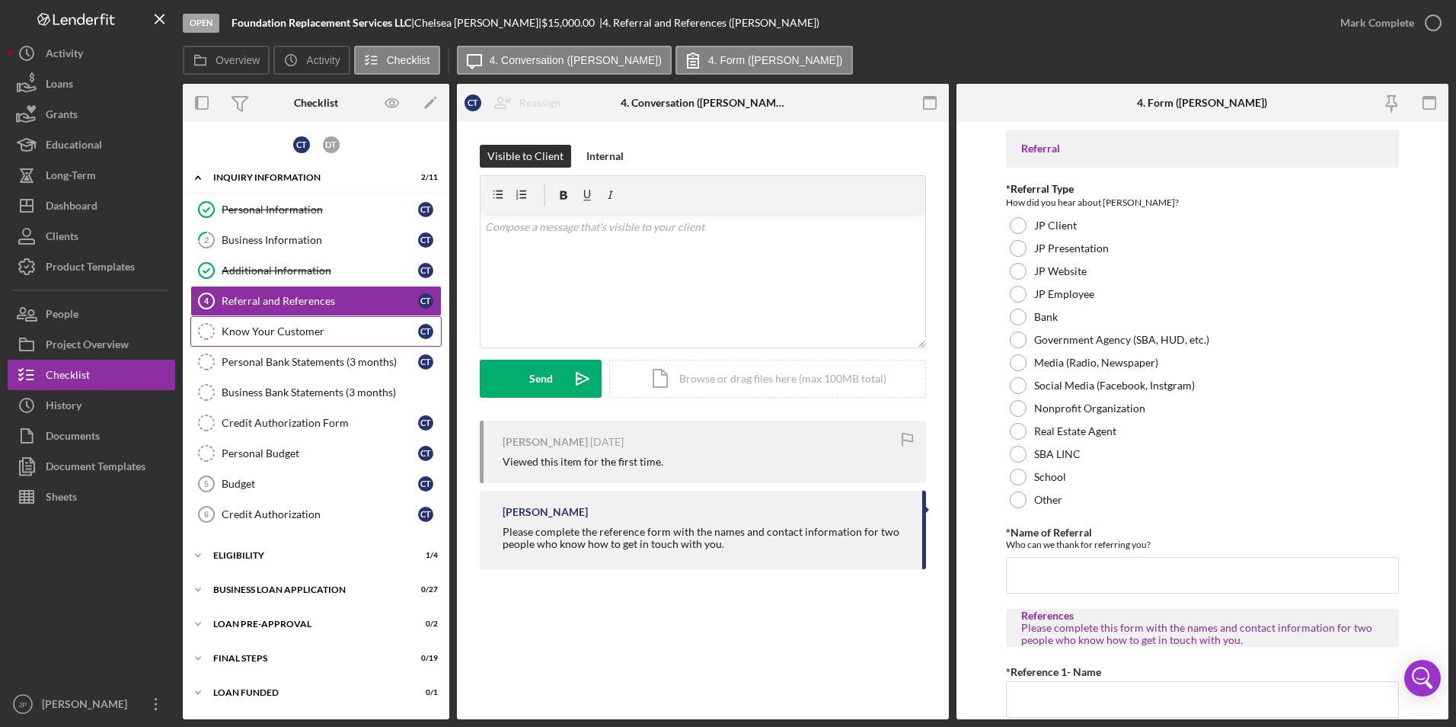
click at [263, 334] on div "Know Your Customer" at bounding box center [320, 331] width 197 height 12
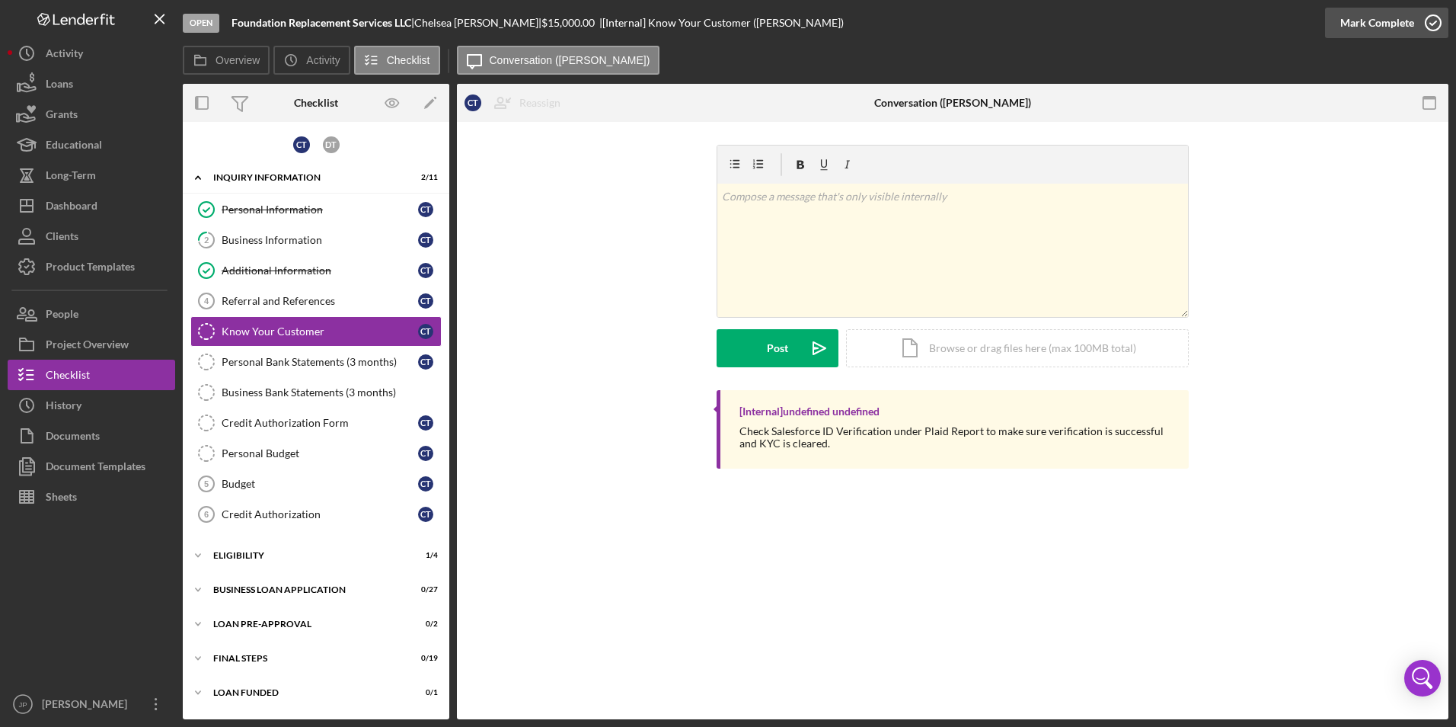
click at [1371, 20] on div "Mark Complete" at bounding box center [1378, 23] width 74 height 30
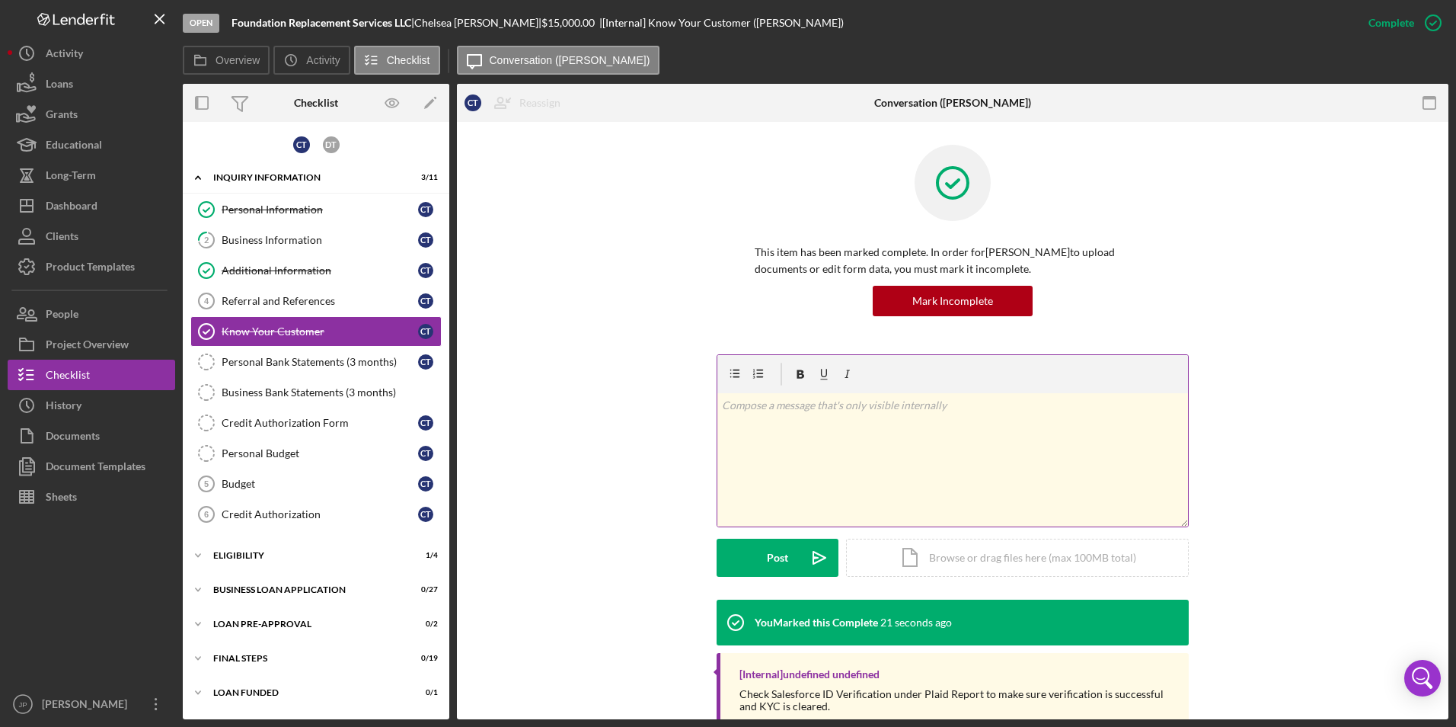
scroll to position [43, 0]
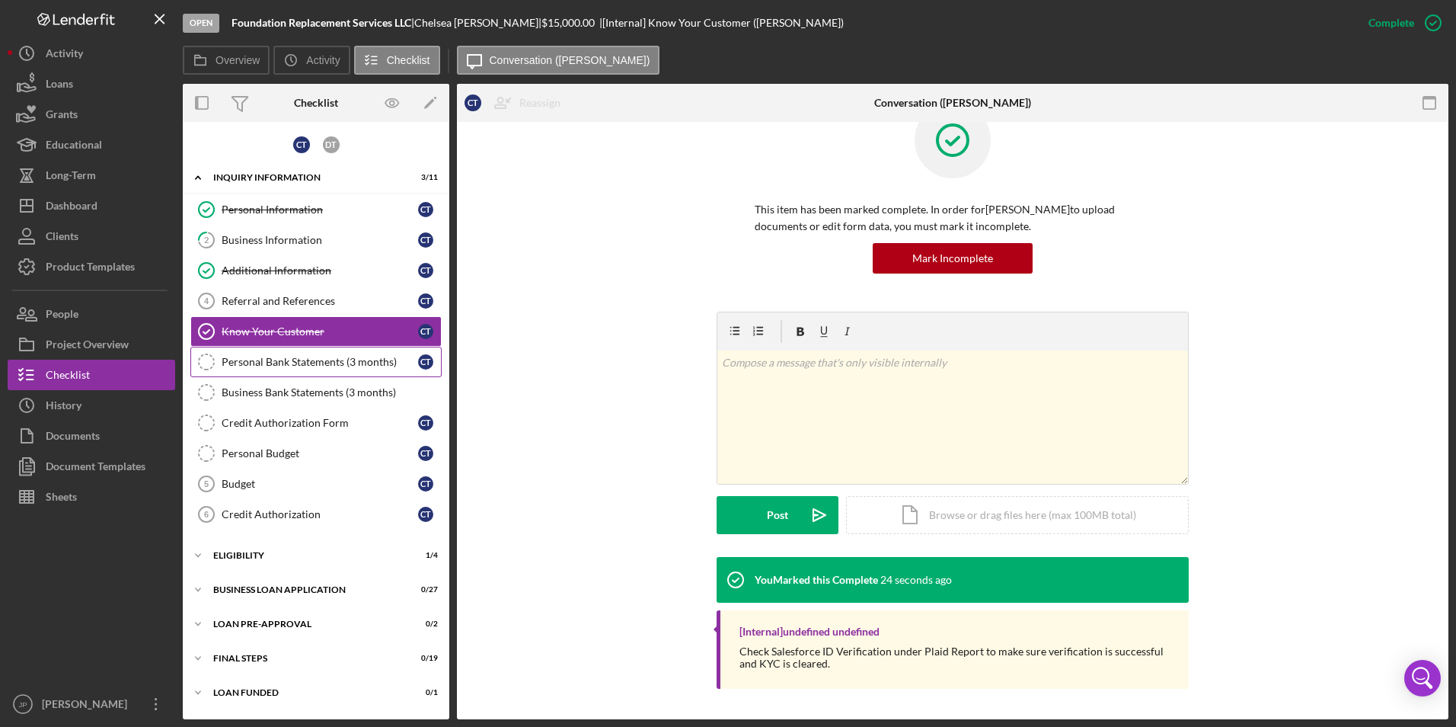
click at [350, 360] on div "Personal Bank Statements (3 months)" at bounding box center [320, 362] width 197 height 12
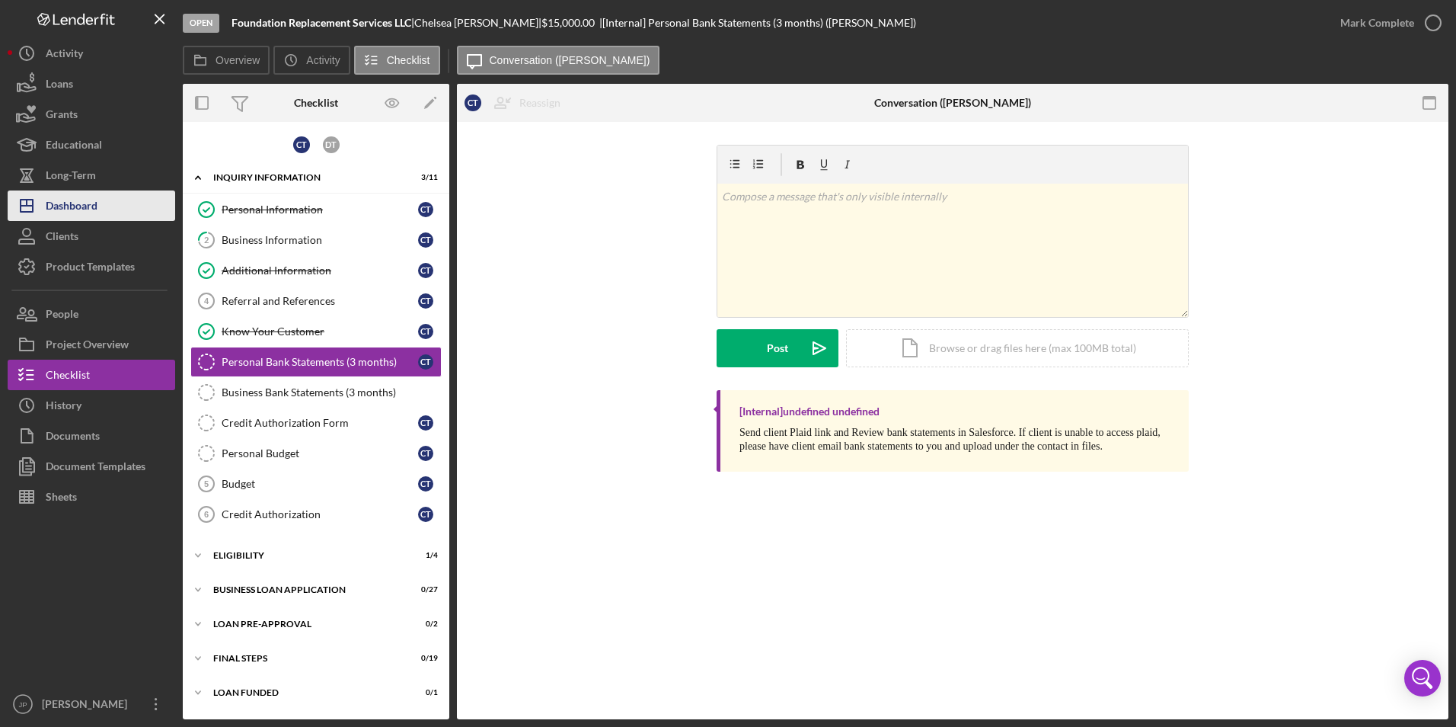
click at [70, 199] on div "Dashboard" at bounding box center [72, 207] width 52 height 34
